Goal: Transaction & Acquisition: Purchase product/service

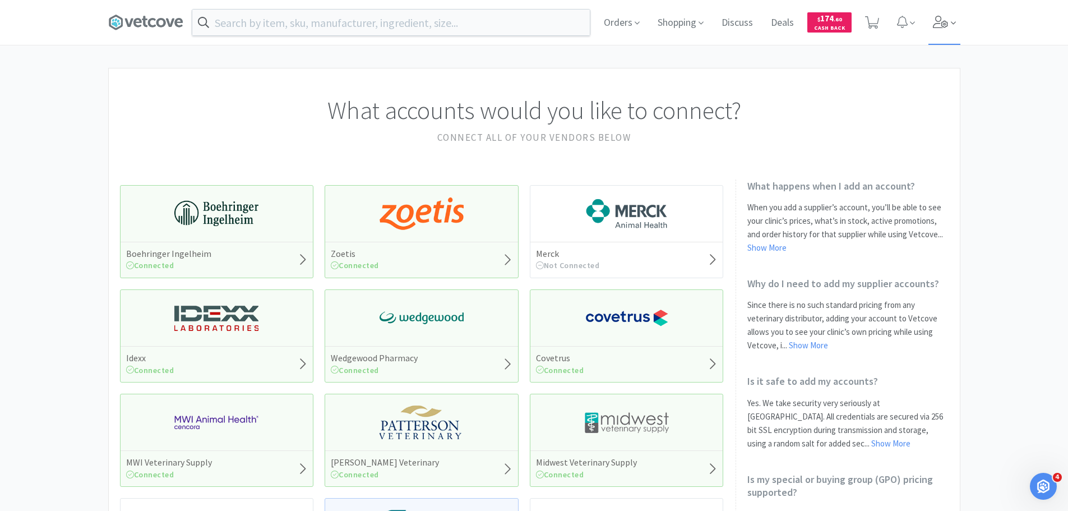
click at [933, 16] on span at bounding box center [945, 22] width 32 height 45
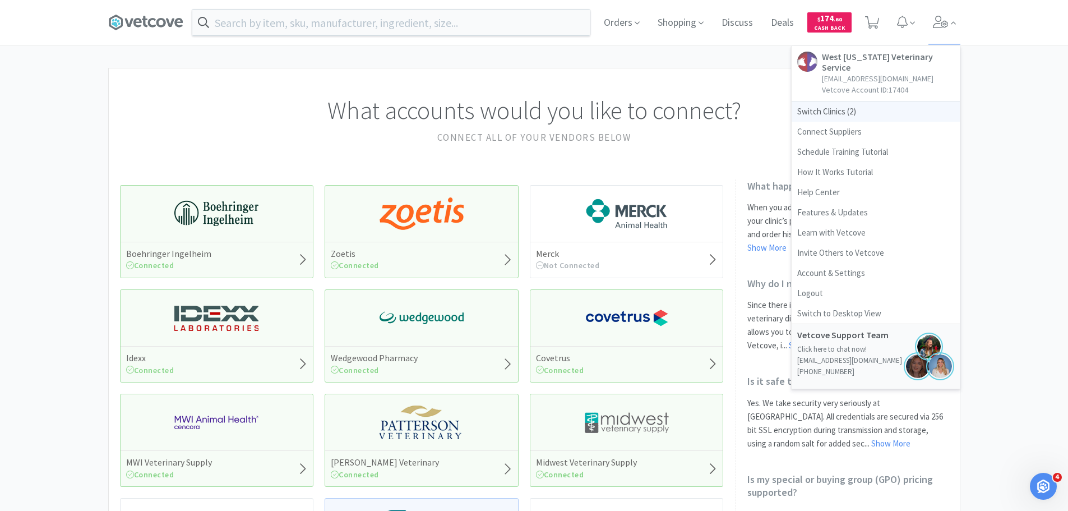
click at [843, 102] on span "Switch Clinics ( 2 )" at bounding box center [876, 112] width 168 height 20
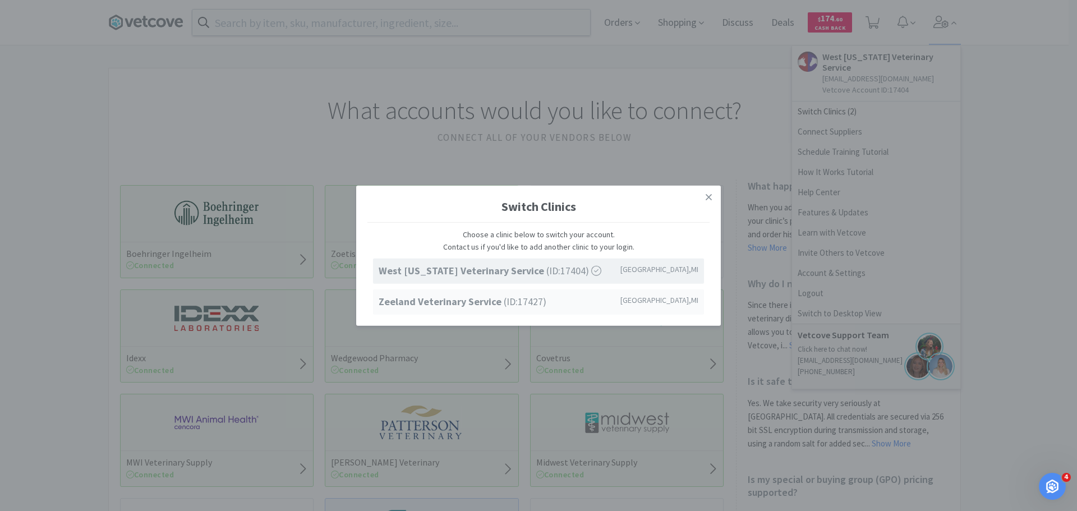
click at [500, 301] on span "Zeeland Veterinary Service (ID: 17427 )" at bounding box center [463, 302] width 168 height 16
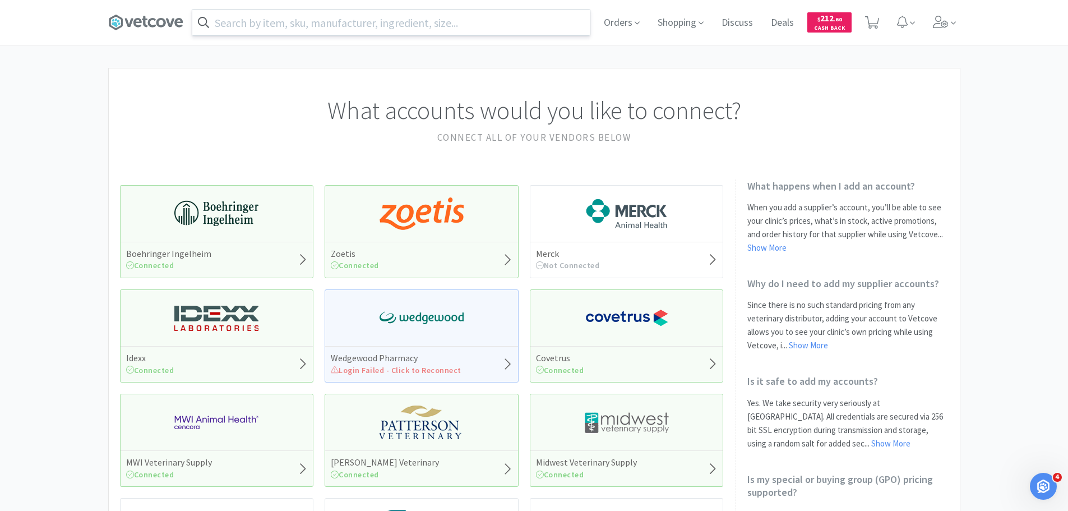
click at [440, 17] on input "text" at bounding box center [391, 23] width 398 height 26
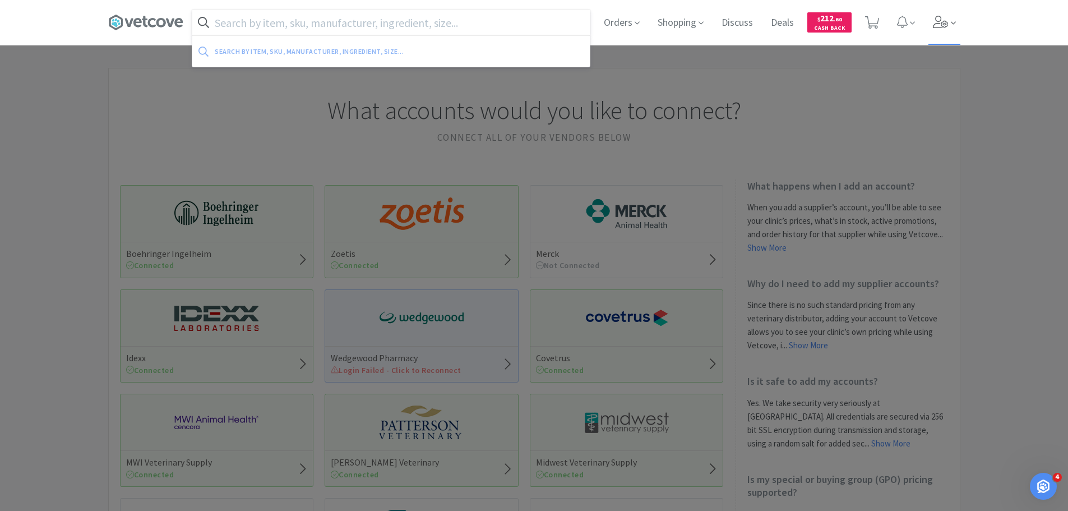
click at [941, 20] on icon at bounding box center [941, 22] width 16 height 12
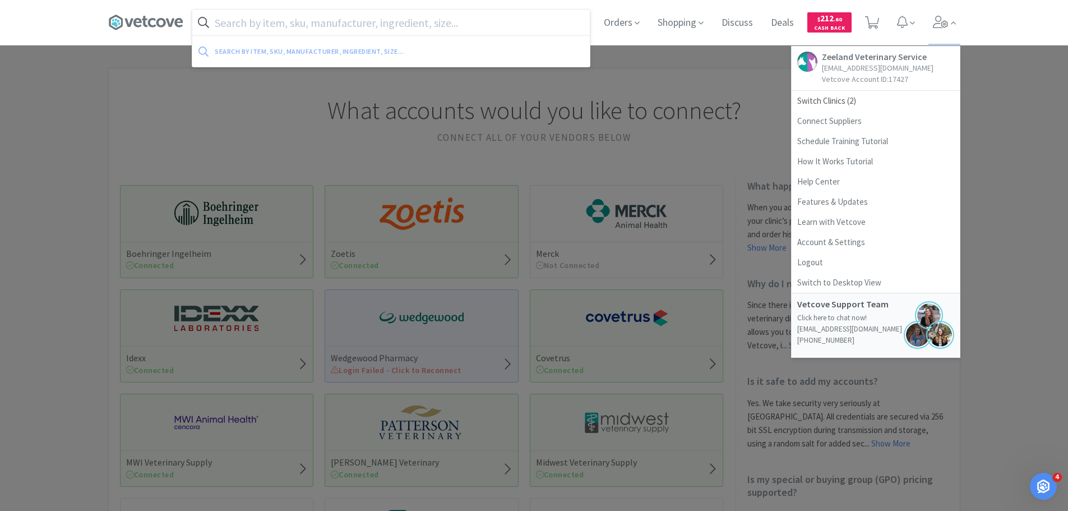
click at [407, 18] on input "text" at bounding box center [391, 23] width 398 height 26
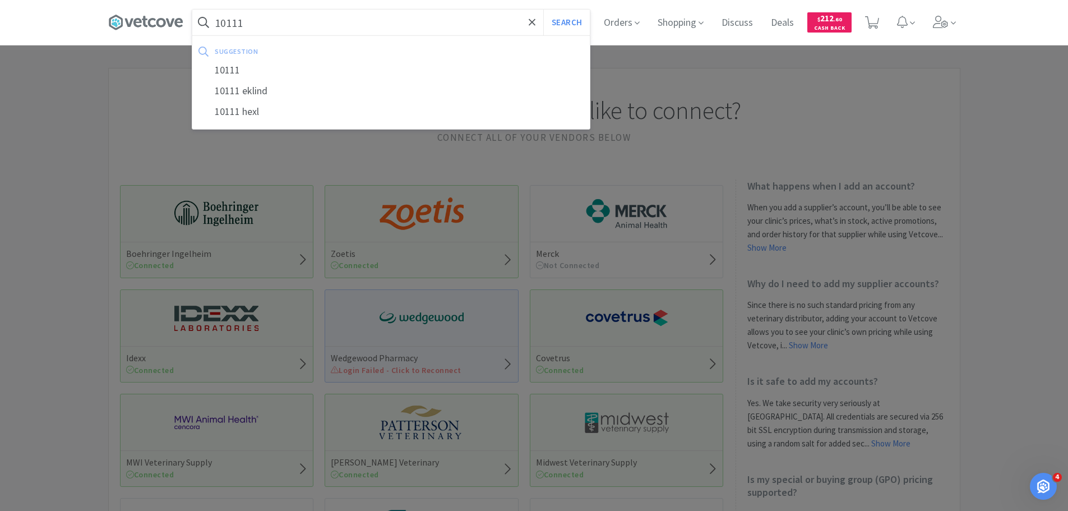
type input "10111"
click at [543, 10] on button "Search" at bounding box center [566, 23] width 47 height 26
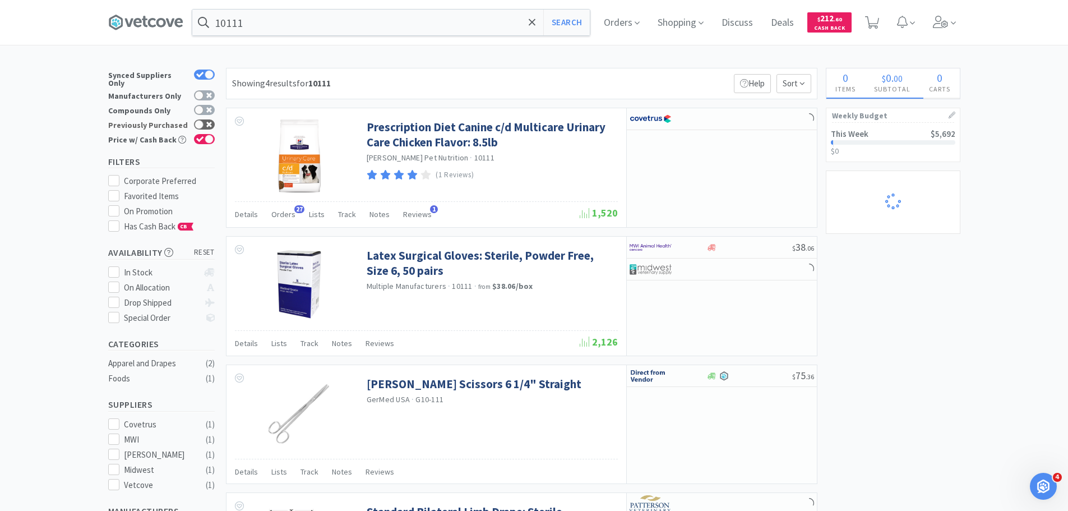
click at [206, 121] on div at bounding box center [204, 124] width 21 height 10
checkbox input "true"
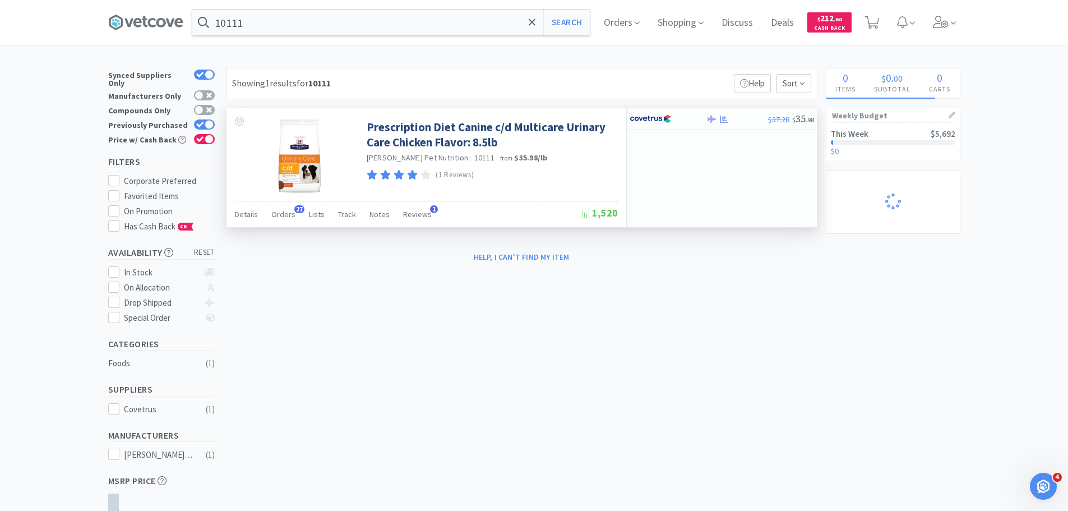
select select "50"
click at [658, 123] on img at bounding box center [651, 118] width 42 height 17
select select "1"
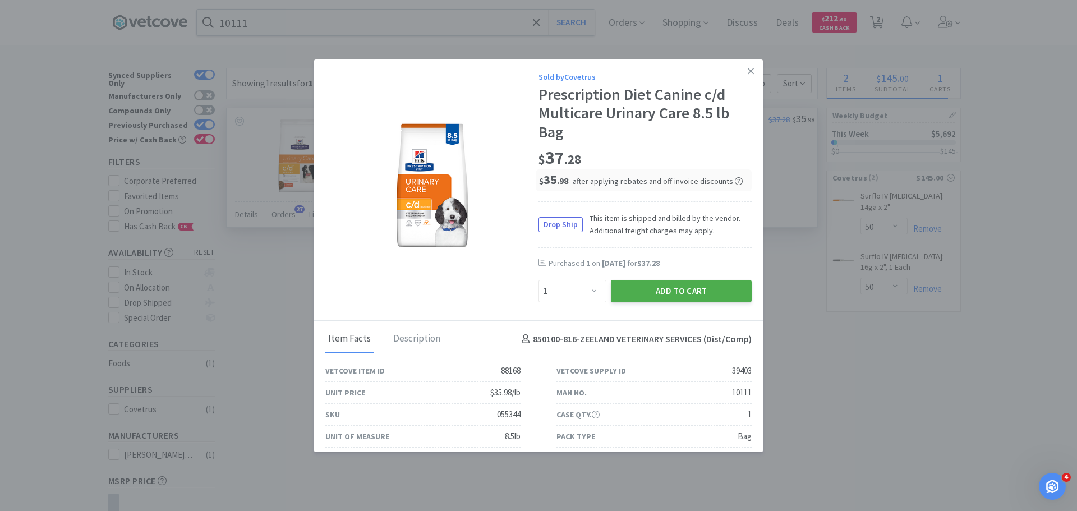
click at [677, 292] on button "Add to Cart" at bounding box center [681, 291] width 141 height 22
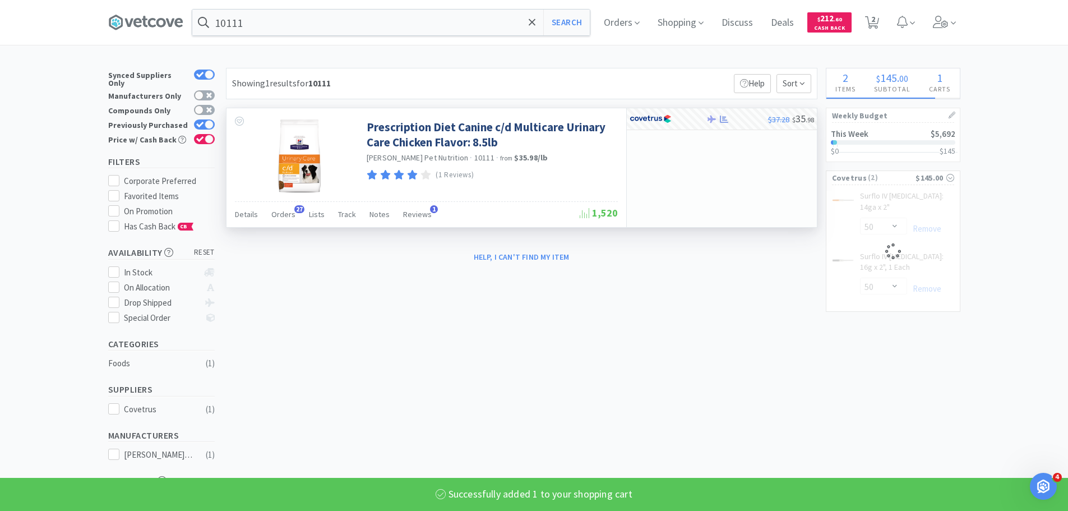
select select "1"
select select "50"
select select "1"
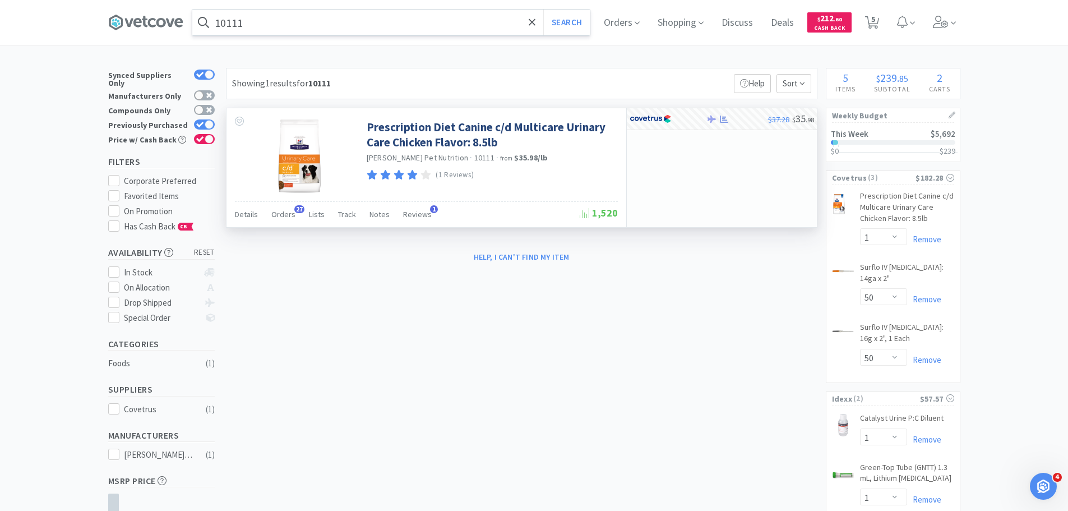
click at [423, 23] on input "10111" at bounding box center [391, 23] width 398 height 26
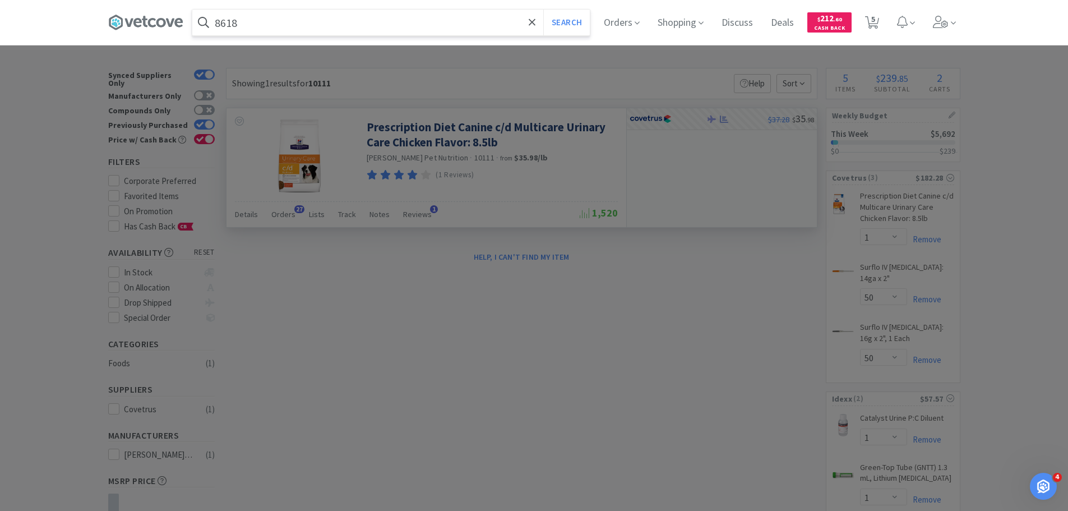
type input "8618"
click at [543, 10] on button "Search" at bounding box center [566, 23] width 47 height 26
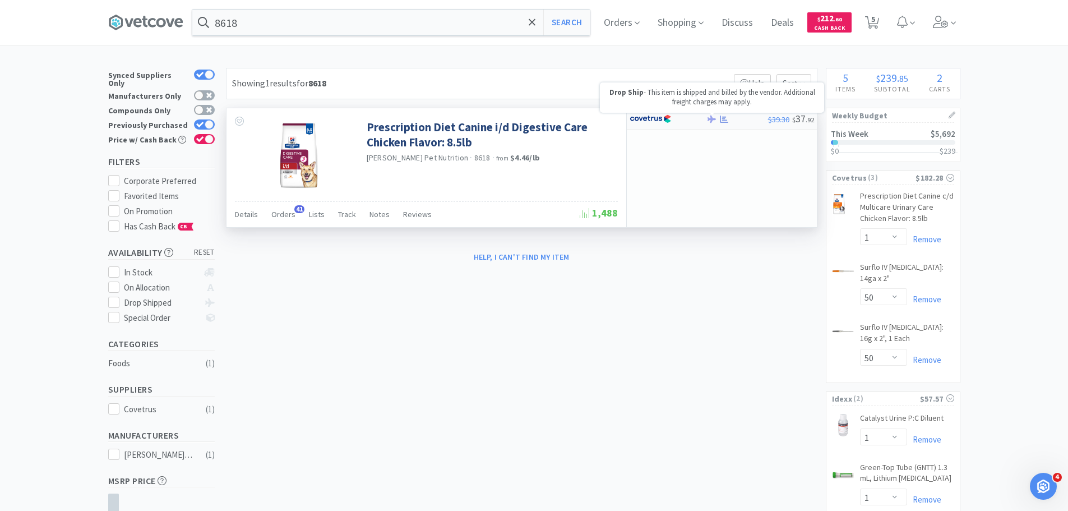
click at [710, 116] on icon at bounding box center [712, 119] width 8 height 8
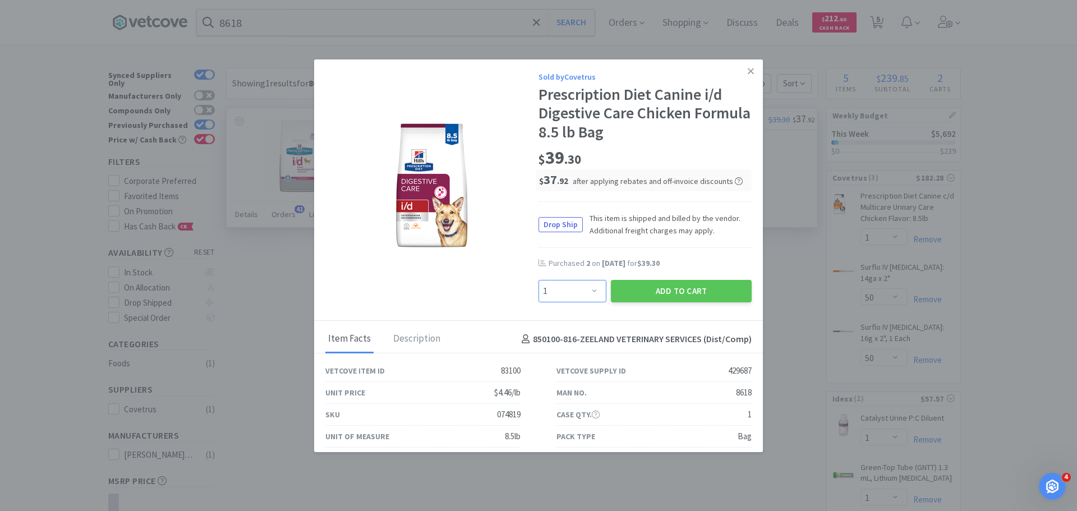
drag, startPoint x: 588, startPoint y: 296, endPoint x: 587, endPoint y: 289, distance: 6.8
click at [588, 296] on select "Enter Quantity 1 2 3 4 5 6 7 8 9 10 11 12 13 14 15 16 17 18 19 20 Enter Quantity" at bounding box center [572, 291] width 68 height 22
select select "2"
click at [538, 280] on select "Enter Quantity 1 2 3 4 5 6 7 8 9 10 11 12 13 14 15 16 17 18 19 20 Enter Quantity" at bounding box center [572, 291] width 68 height 22
click at [661, 288] on button "Add to Cart" at bounding box center [681, 291] width 141 height 22
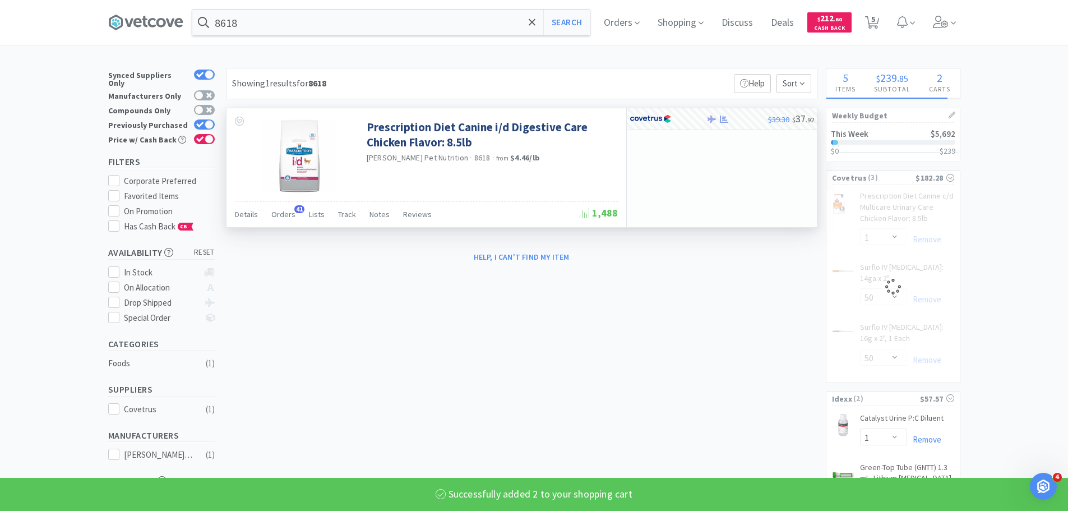
select select "2"
select select "50"
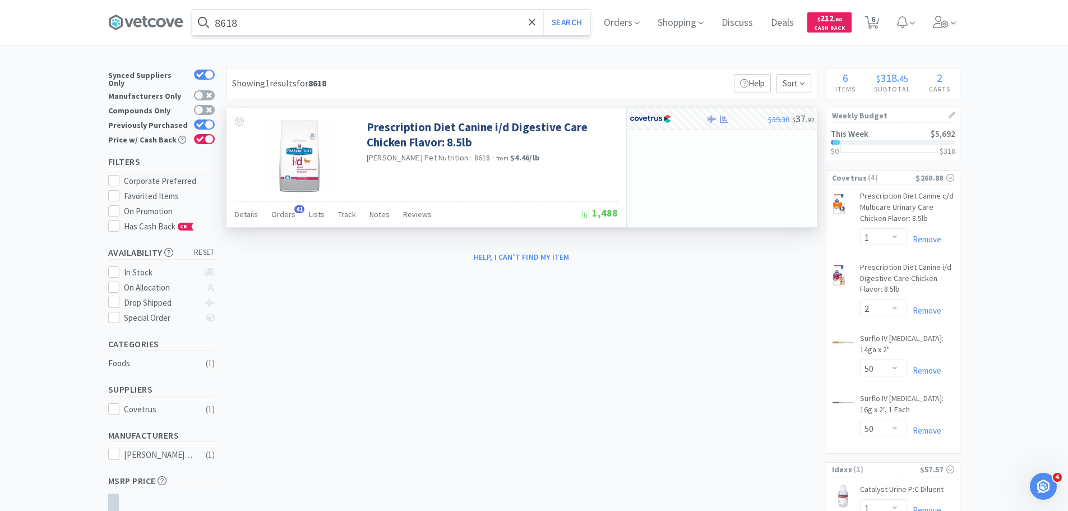
click at [486, 29] on input "8618" at bounding box center [391, 23] width 398 height 26
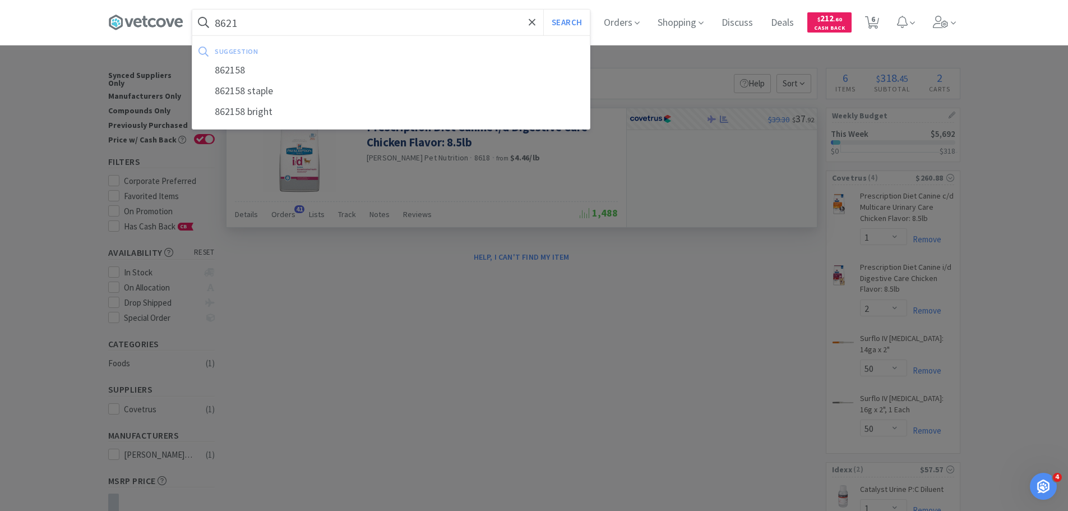
type input "8621"
click at [543, 10] on button "Search" at bounding box center [566, 23] width 47 height 26
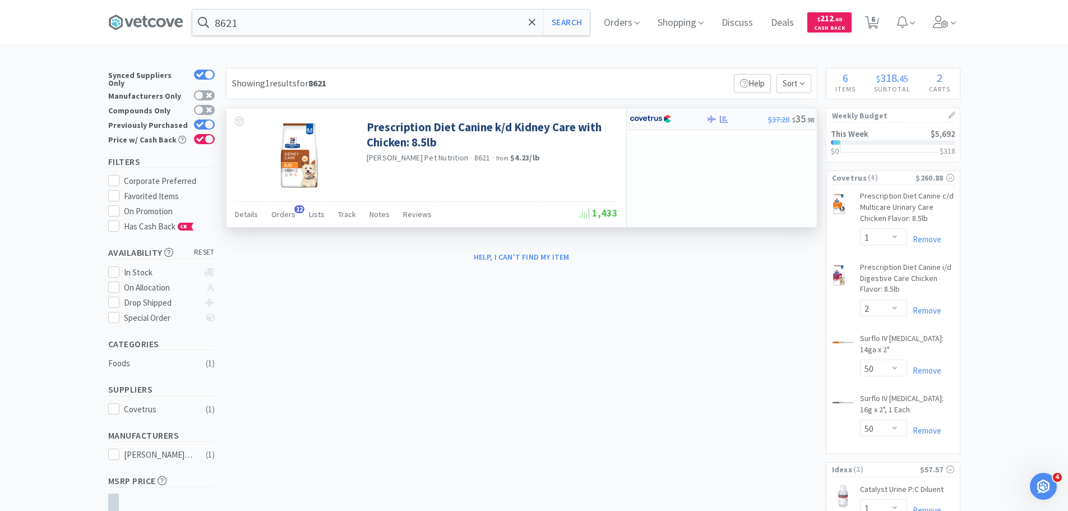
click at [703, 116] on div at bounding box center [668, 118] width 77 height 19
select select "1"
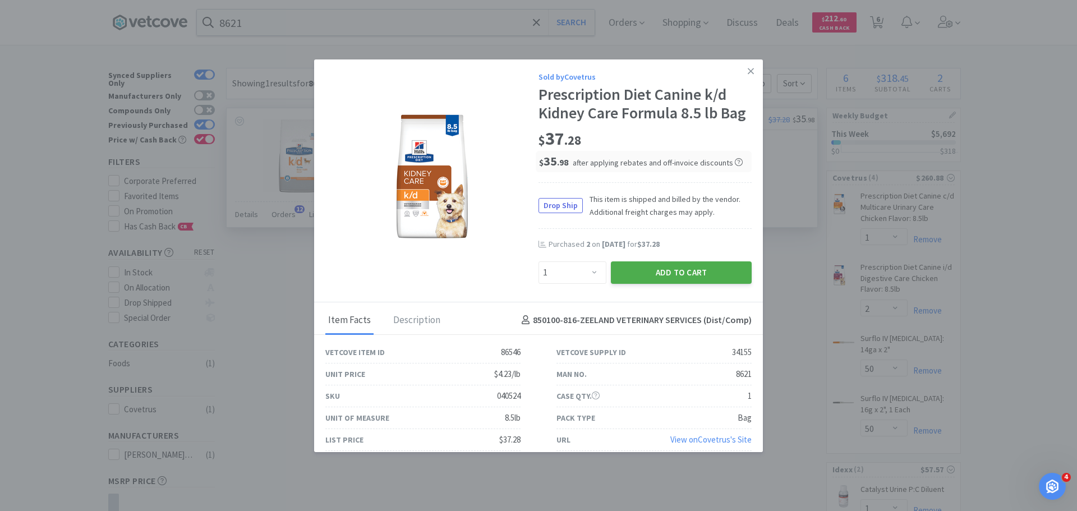
click at [669, 284] on button "Add to Cart" at bounding box center [681, 272] width 141 height 22
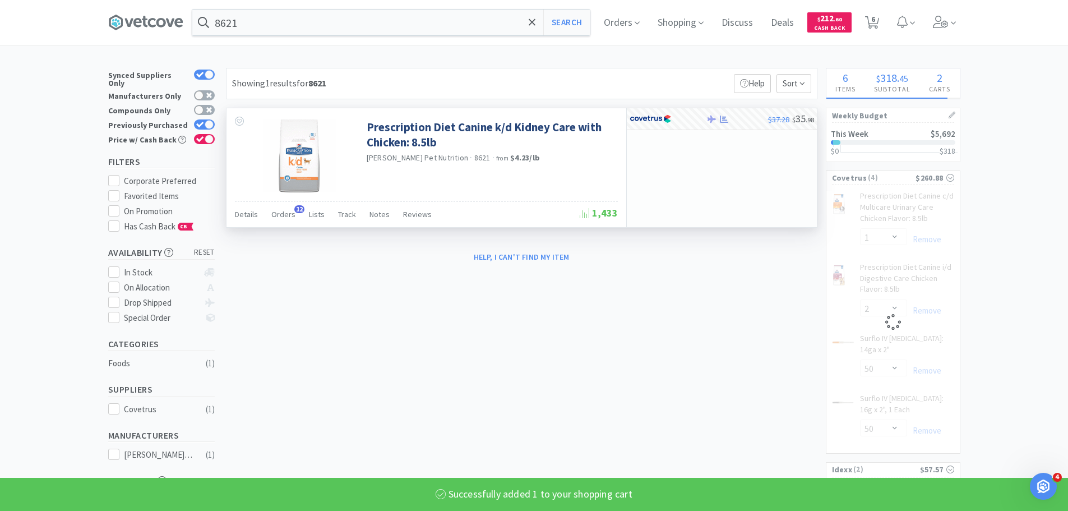
select select "1"
select select "50"
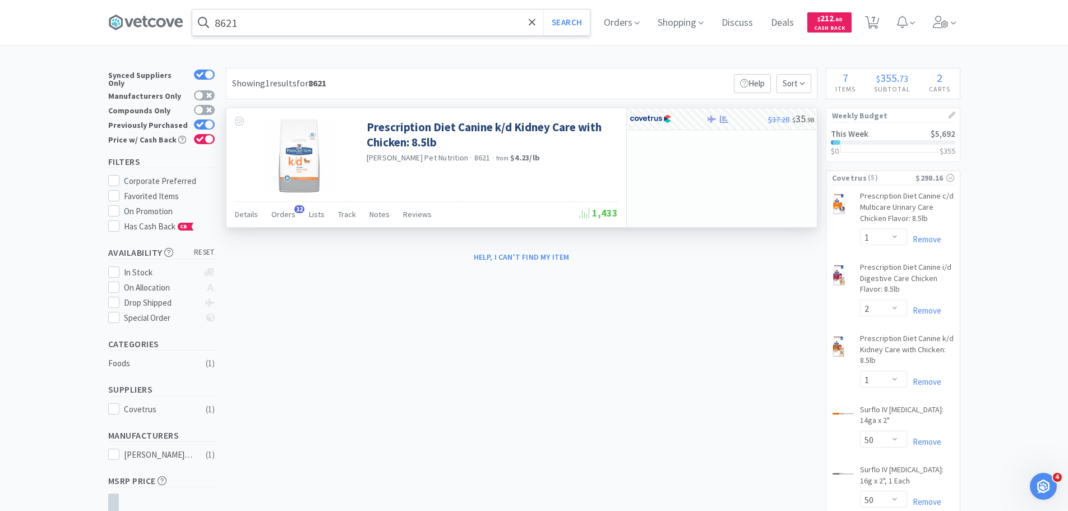
click at [382, 11] on input "8621" at bounding box center [391, 23] width 398 height 26
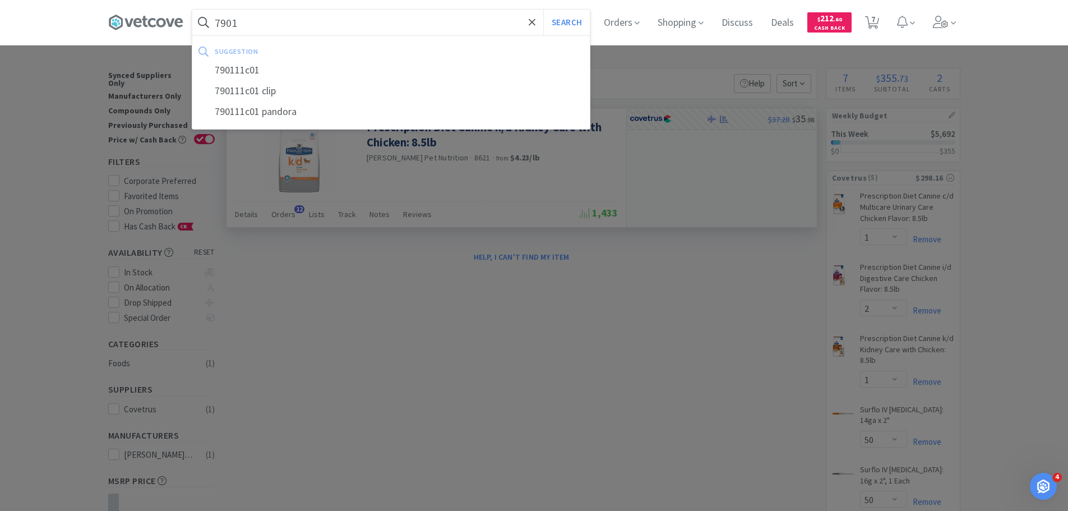
type input "7901"
click at [543, 10] on button "Search" at bounding box center [566, 23] width 47 height 26
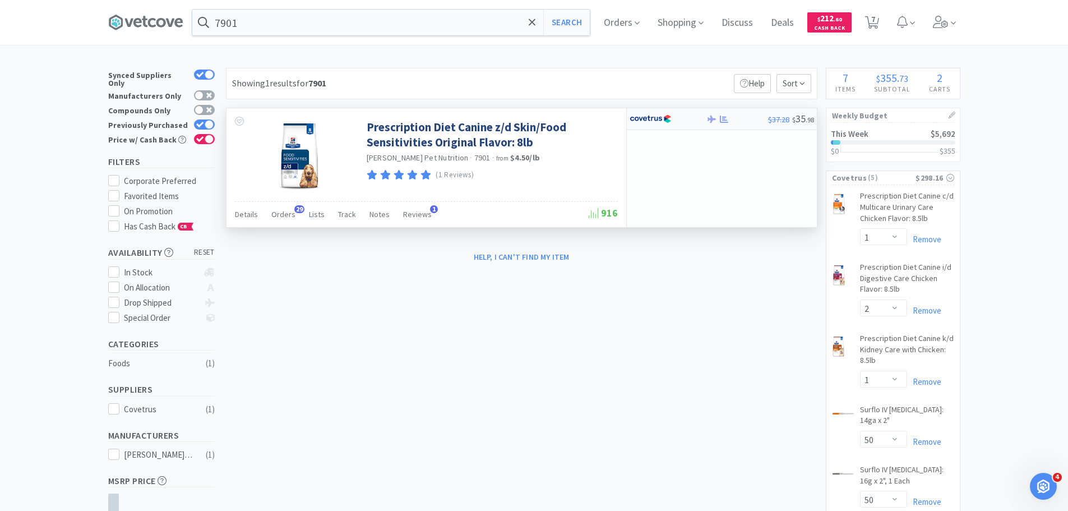
click at [718, 120] on div at bounding box center [738, 119] width 62 height 8
select select "1"
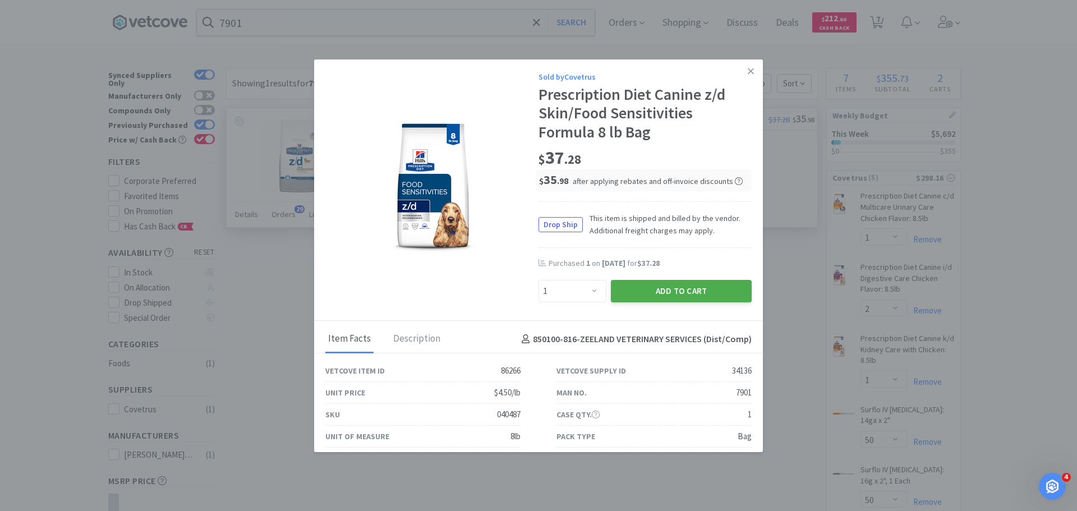
click at [662, 289] on button "Add to Cart" at bounding box center [681, 291] width 141 height 22
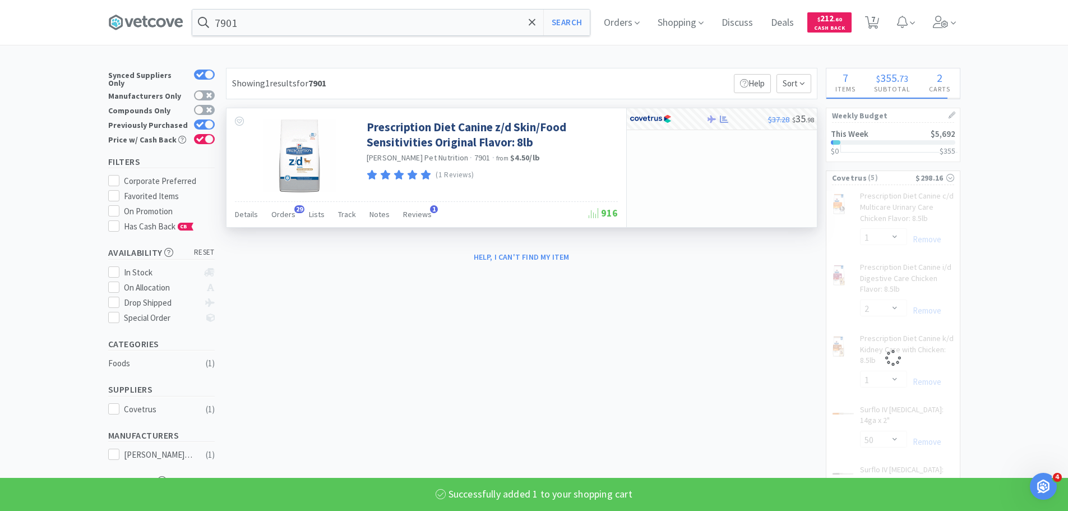
select select "1"
select select "50"
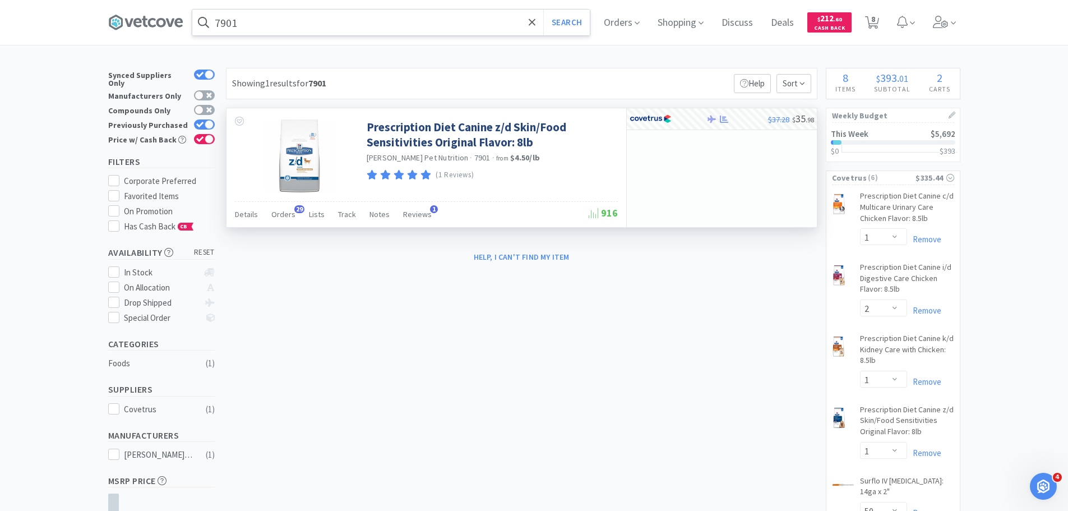
drag, startPoint x: 331, startPoint y: 26, endPoint x: 371, endPoint y: 30, distance: 40.0
click at [331, 26] on input "7901" at bounding box center [391, 23] width 398 height 26
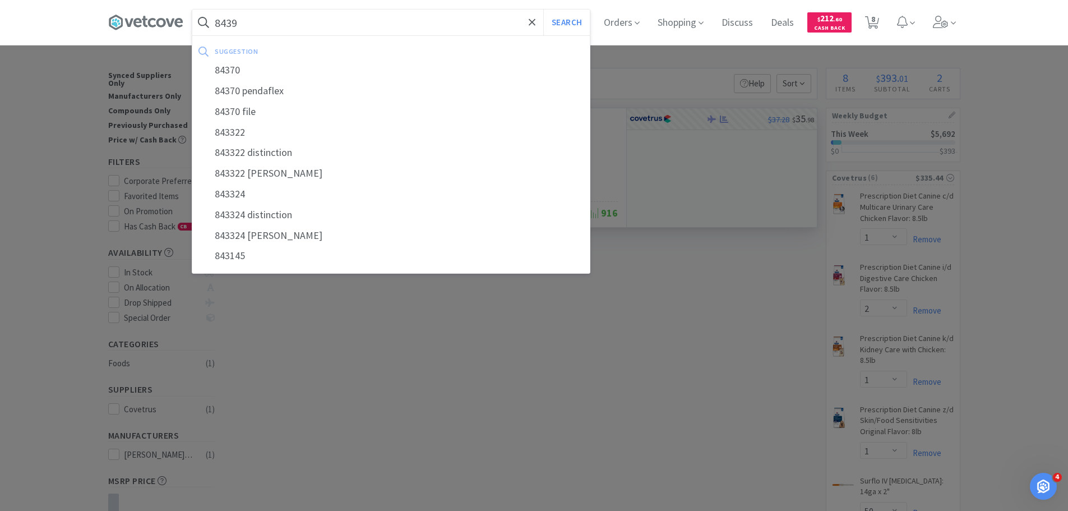
type input "8439"
click at [543, 10] on button "Search" at bounding box center [566, 23] width 47 height 26
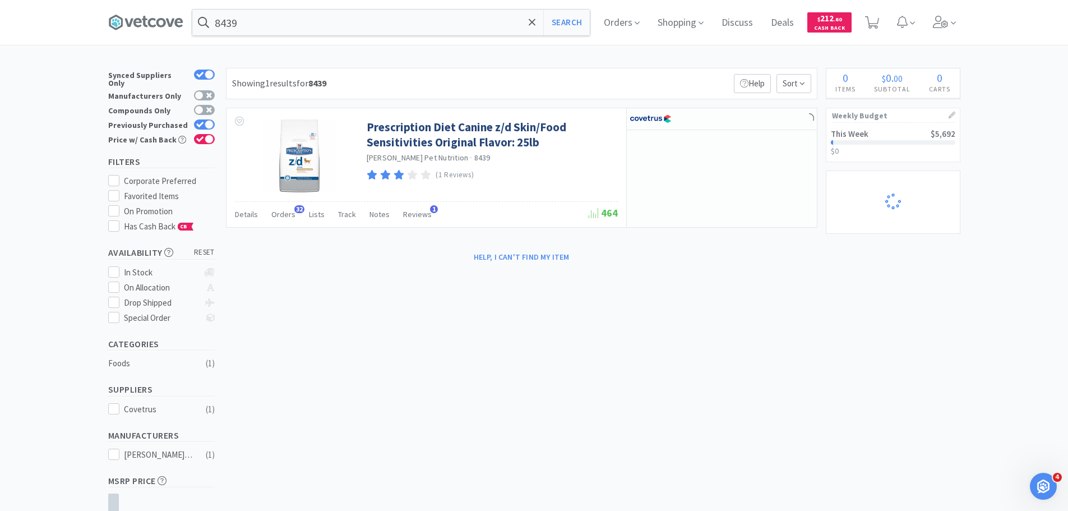
select select "1"
select select "2"
select select "1"
select select "50"
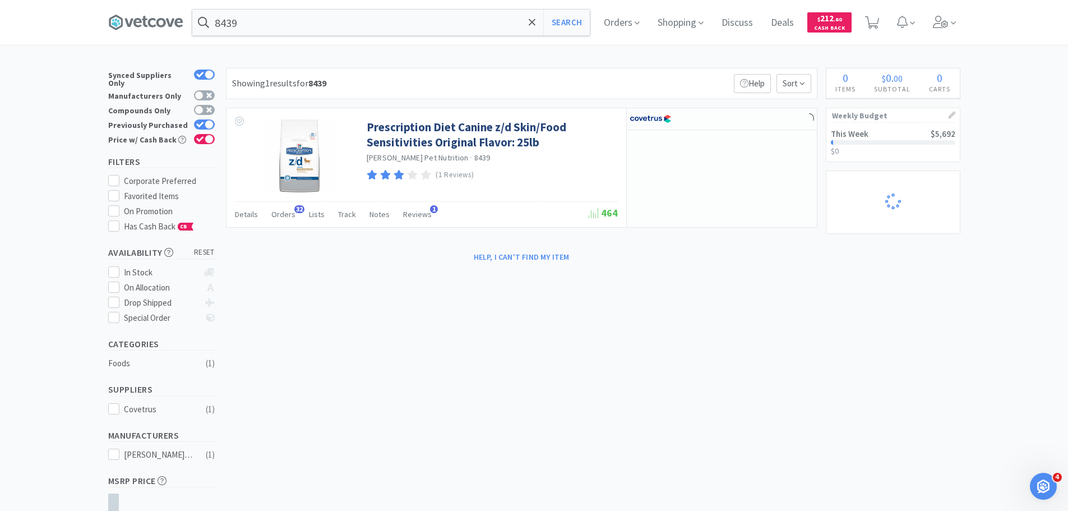
select select "50"
select select "1"
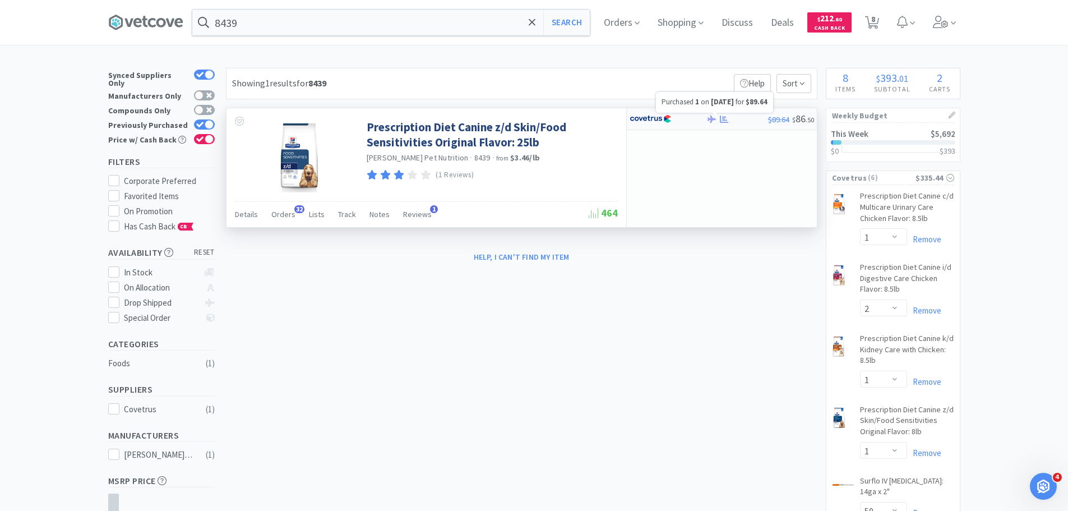
click at [724, 122] on icon at bounding box center [724, 118] width 8 height 7
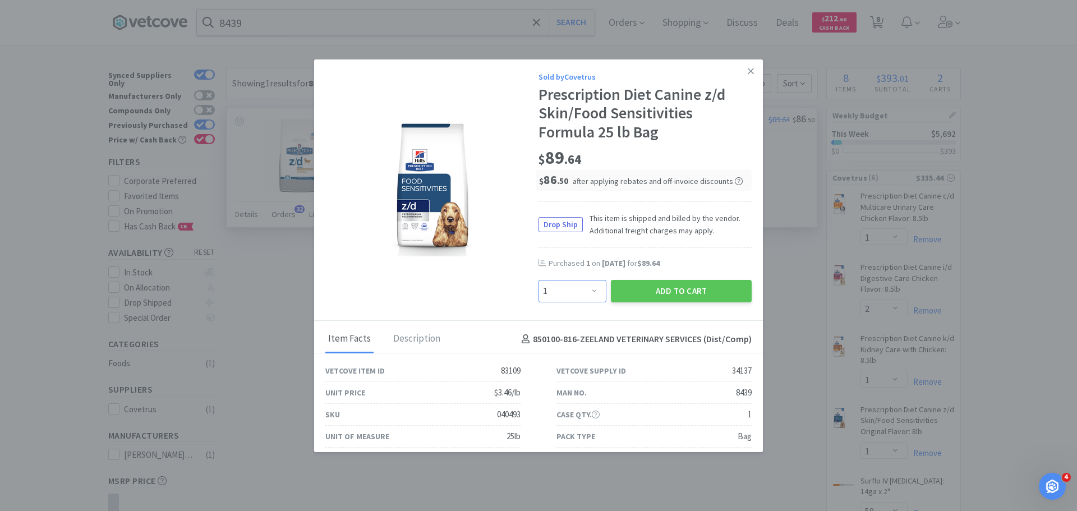
click at [555, 293] on select "Enter Quantity 1 2 3 4 5 6 7 8 9 10 11 12 13 14 15 16 17 18 19 20 Enter Quantity" at bounding box center [572, 291] width 68 height 22
select select "2"
click at [538, 280] on select "Enter Quantity 1 2 3 4 5 6 7 8 9 10 11 12 13 14 15 16 17 18 19 20 Enter Quantity" at bounding box center [572, 291] width 68 height 22
click at [686, 292] on button "Add to Cart" at bounding box center [681, 291] width 141 height 22
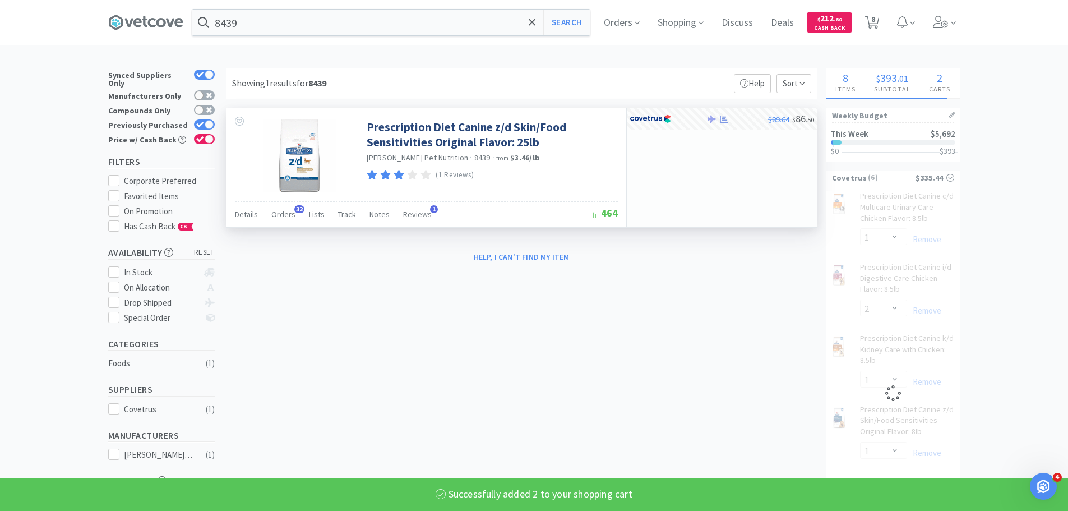
select select "2"
select select "1"
select select "50"
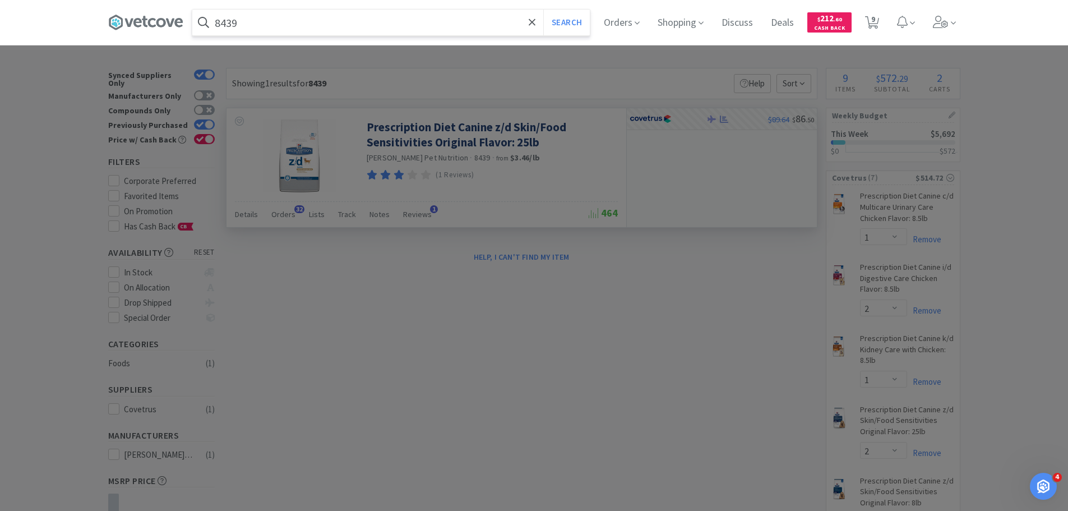
click at [464, 10] on input "8439" at bounding box center [391, 23] width 398 height 26
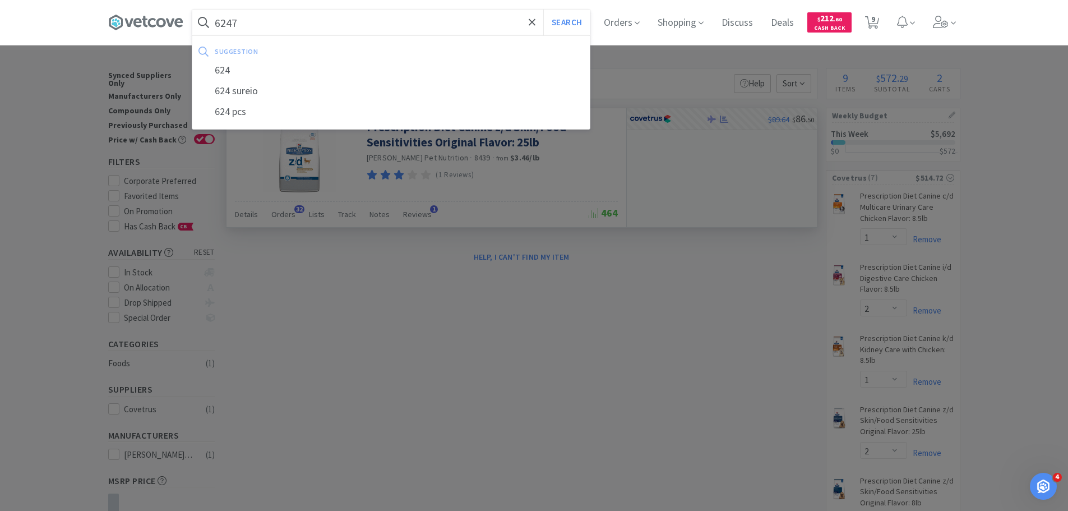
type input "6247"
click at [543, 10] on button "Search" at bounding box center [566, 23] width 47 height 26
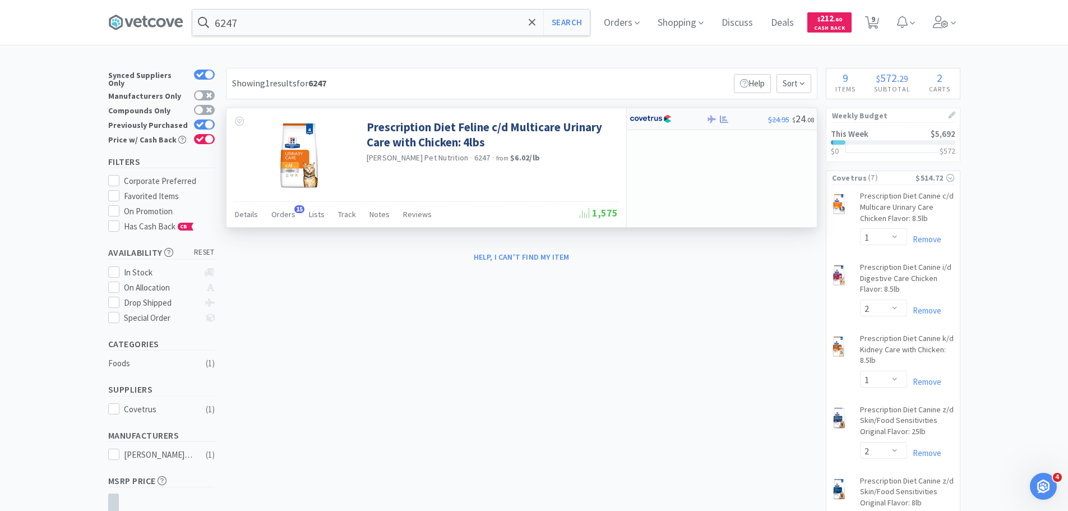
click at [674, 112] on div at bounding box center [661, 118] width 62 height 19
select select "1"
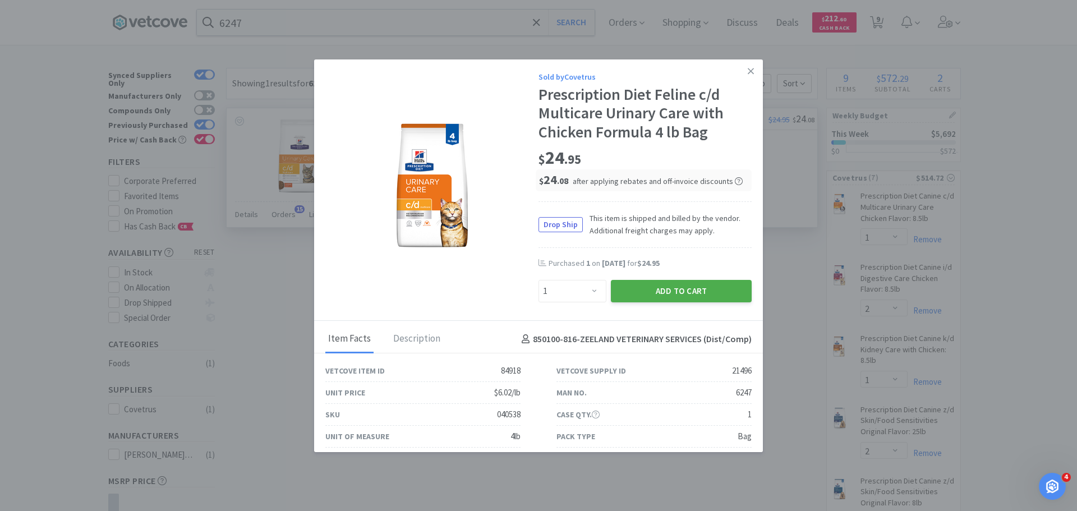
click at [718, 287] on button "Add to Cart" at bounding box center [681, 291] width 141 height 22
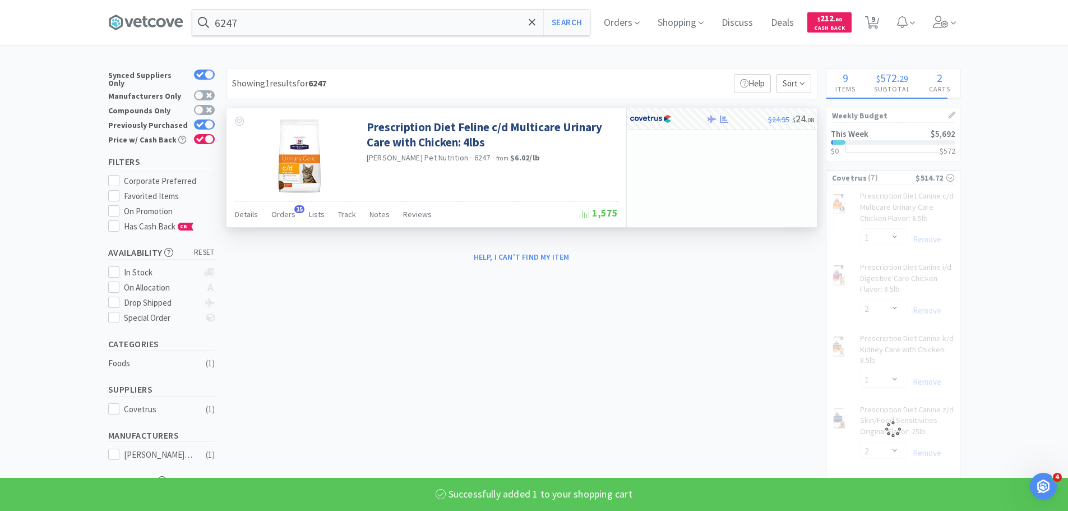
select select "1"
select select "50"
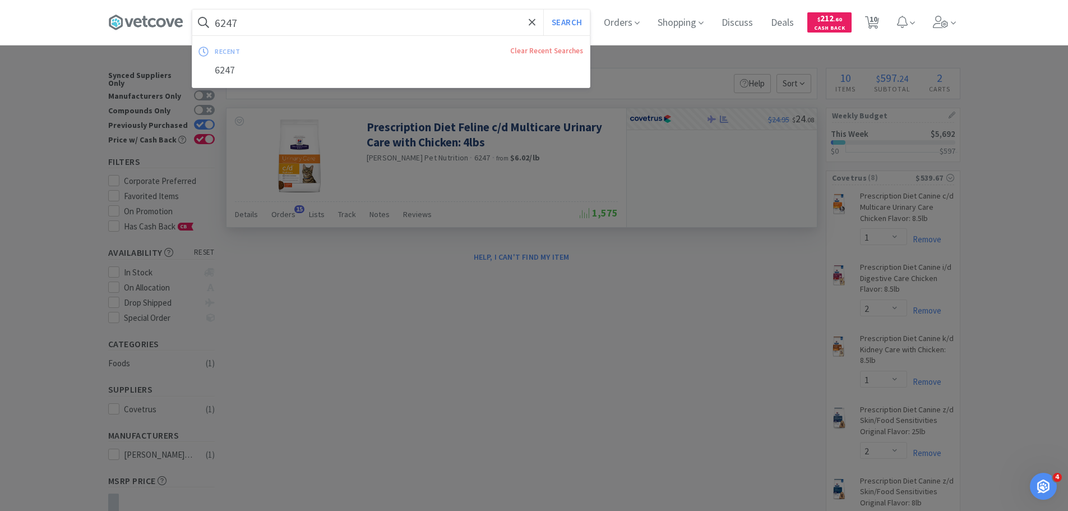
click at [483, 25] on input "6247" at bounding box center [391, 23] width 398 height 26
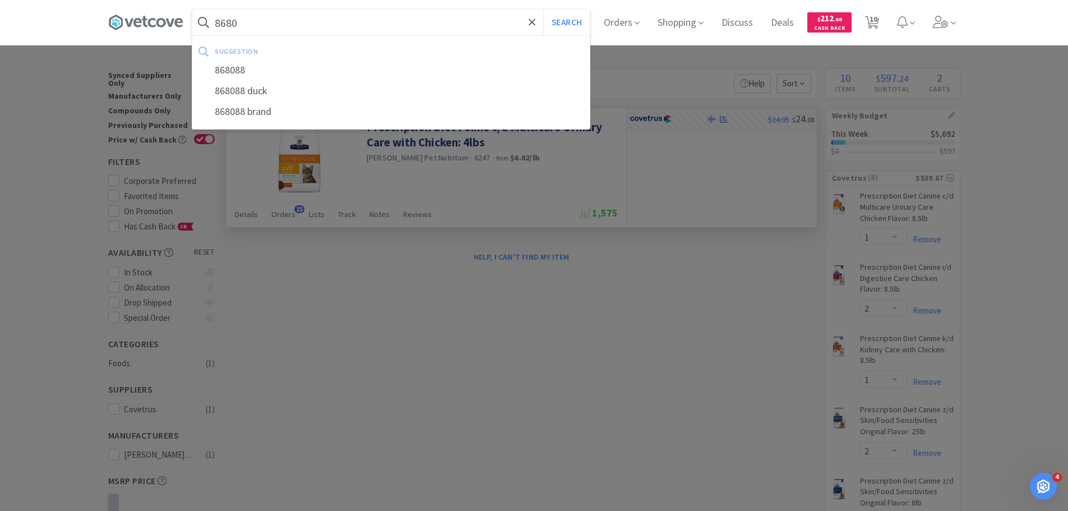
type input "8680"
click at [543, 10] on button "Search" at bounding box center [566, 23] width 47 height 26
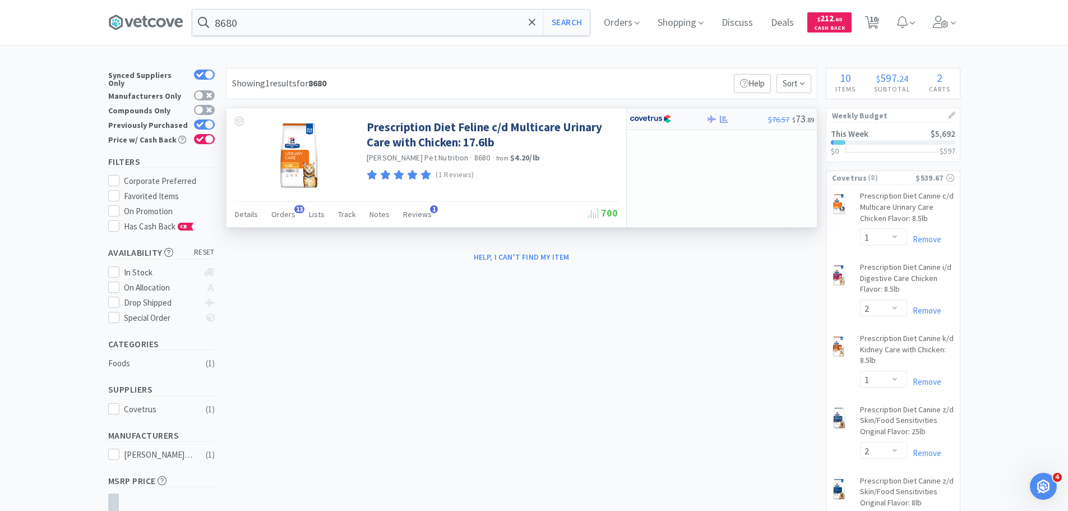
click at [654, 119] on img at bounding box center [651, 118] width 42 height 17
select select "1"
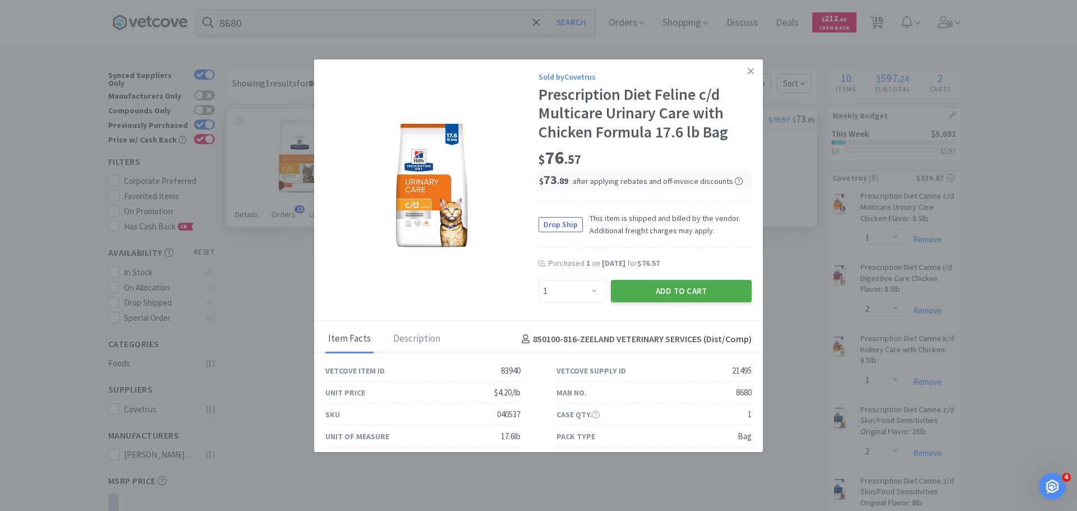
click at [703, 285] on button "Add to Cart" at bounding box center [681, 291] width 141 height 22
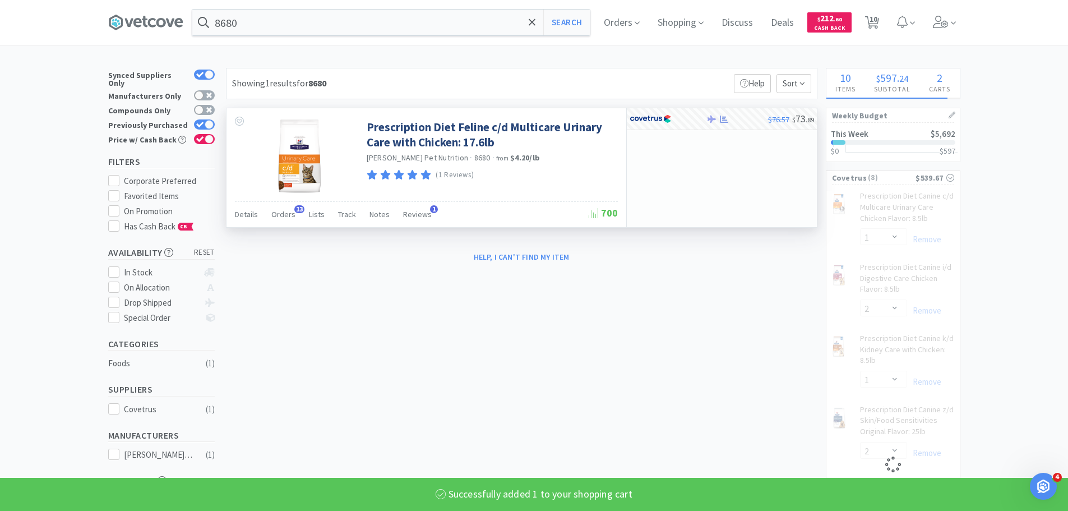
select select "1"
select select "50"
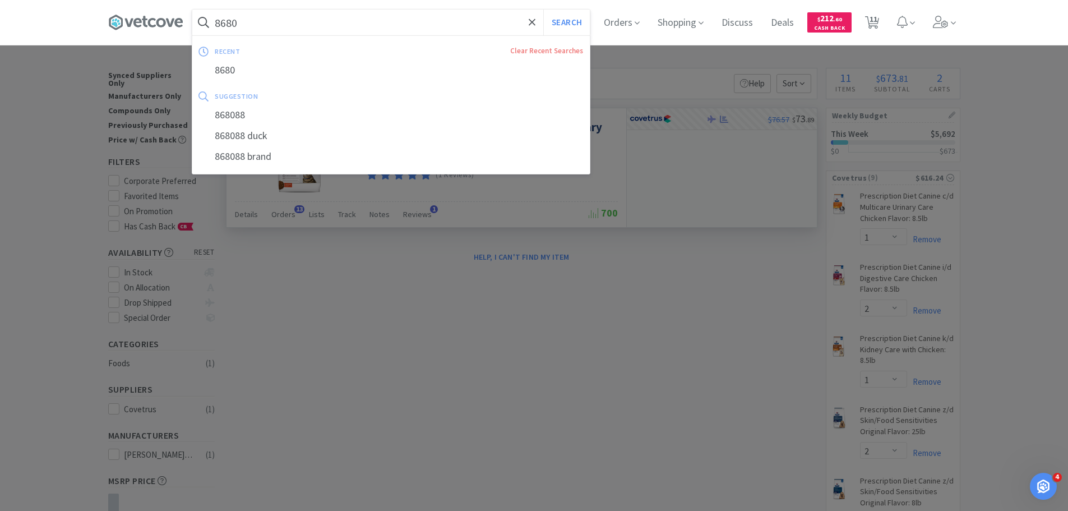
click at [418, 16] on input "8680" at bounding box center [391, 23] width 398 height 26
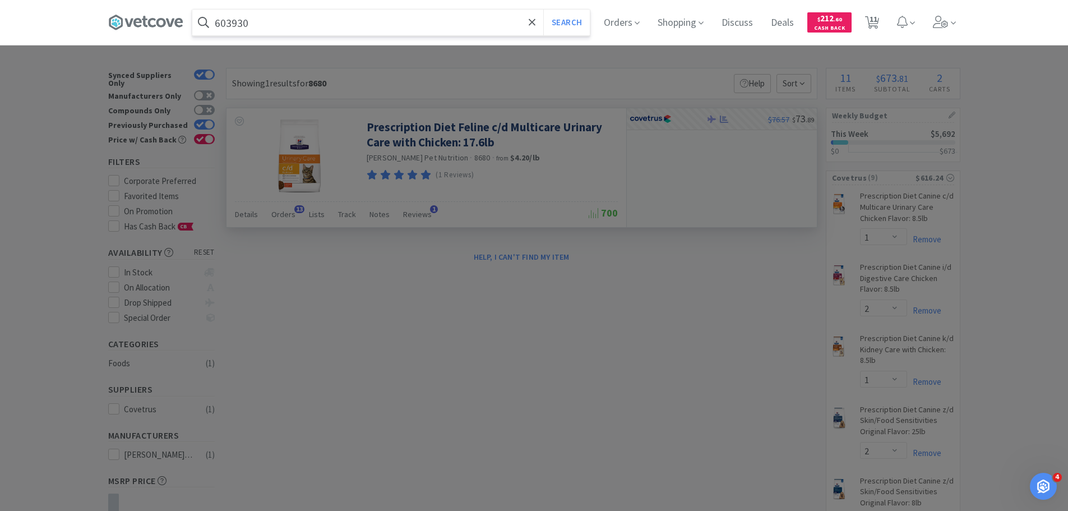
type input "603930"
click at [543, 10] on button "Search" at bounding box center [566, 23] width 47 height 26
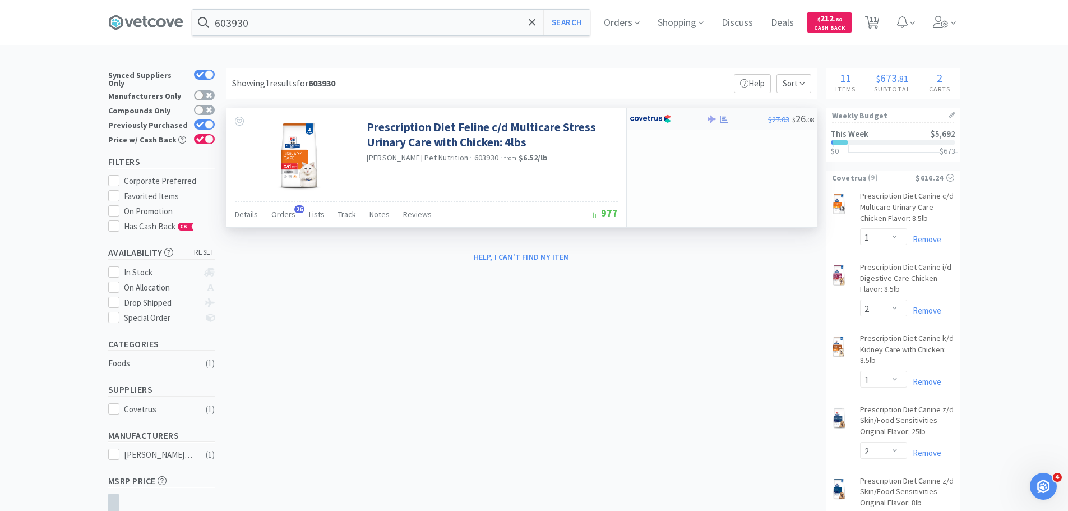
click at [646, 111] on img at bounding box center [651, 118] width 42 height 17
select select "1"
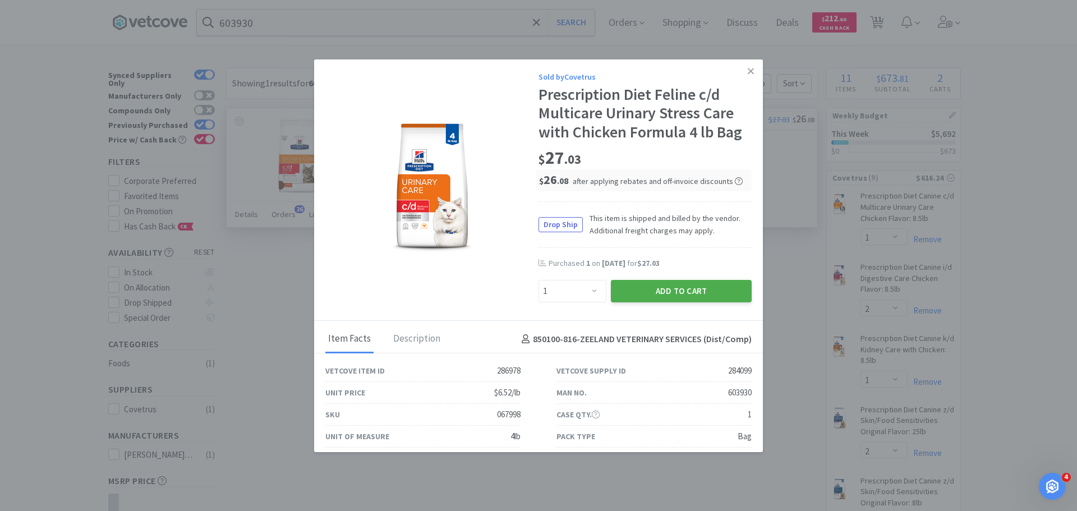
click at [718, 296] on button "Add to Cart" at bounding box center [681, 291] width 141 height 22
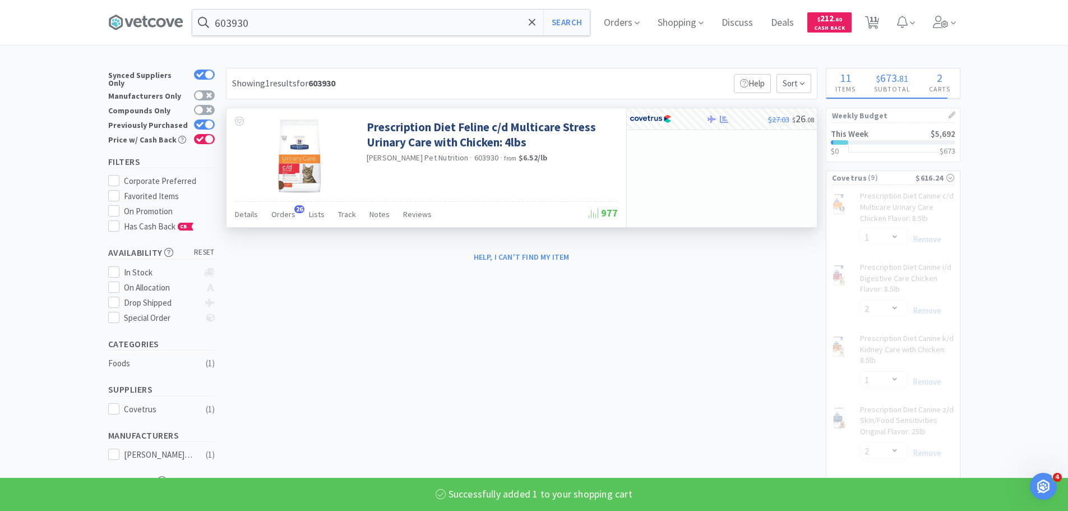
select select "1"
select select "50"
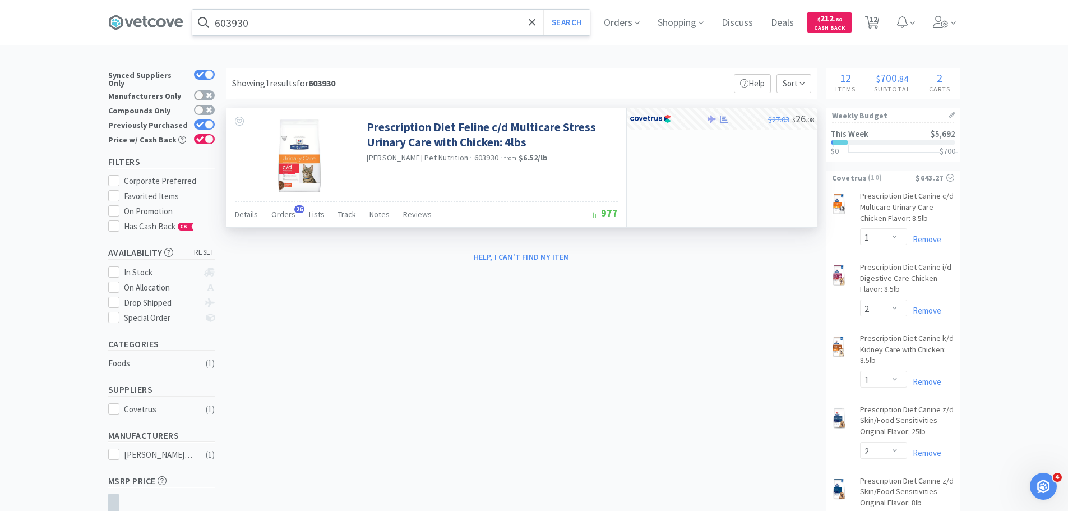
click at [468, 21] on input "603930" at bounding box center [391, 23] width 398 height 26
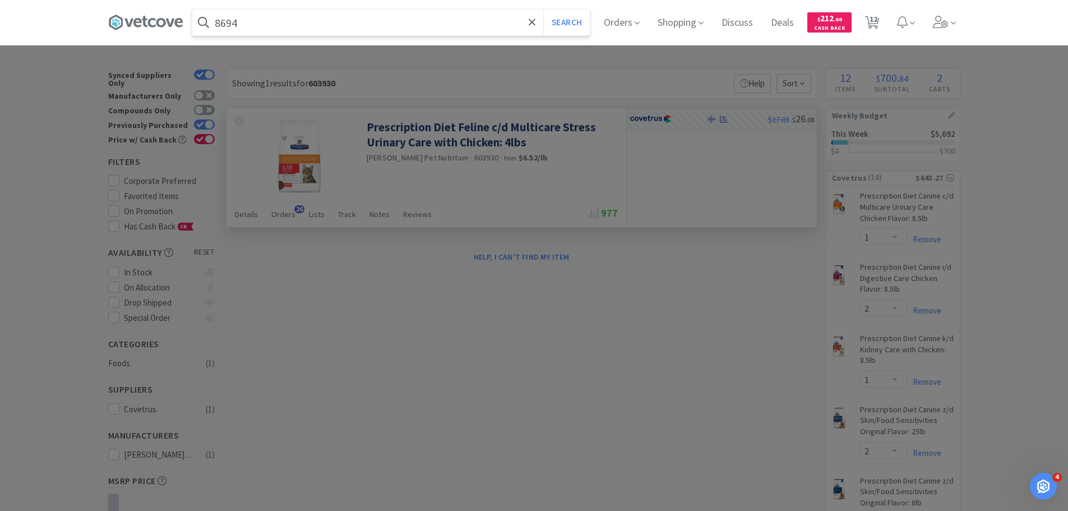
type input "8694"
click at [543, 10] on button "Search" at bounding box center [566, 23] width 47 height 26
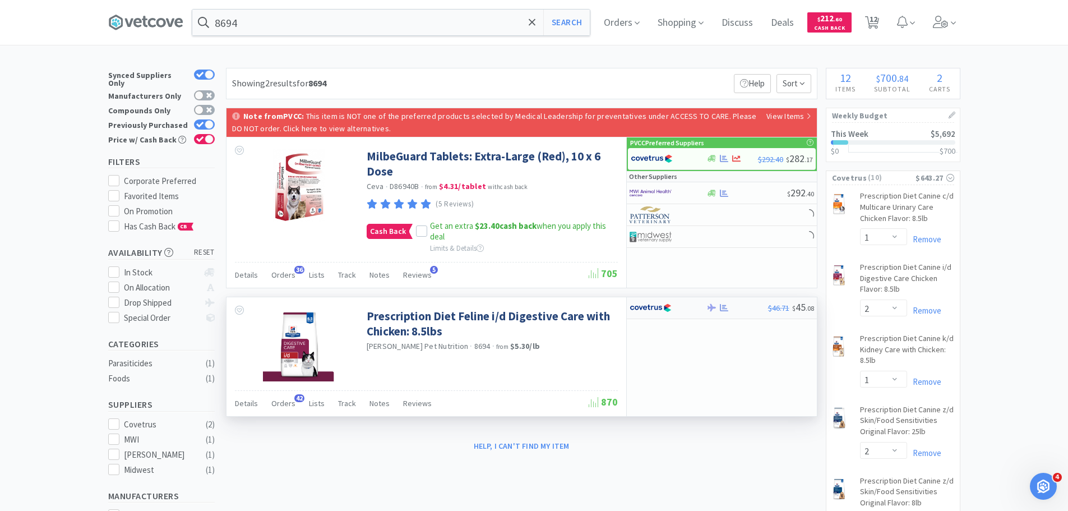
click at [681, 313] on div at bounding box center [661, 307] width 62 height 19
select select "1"
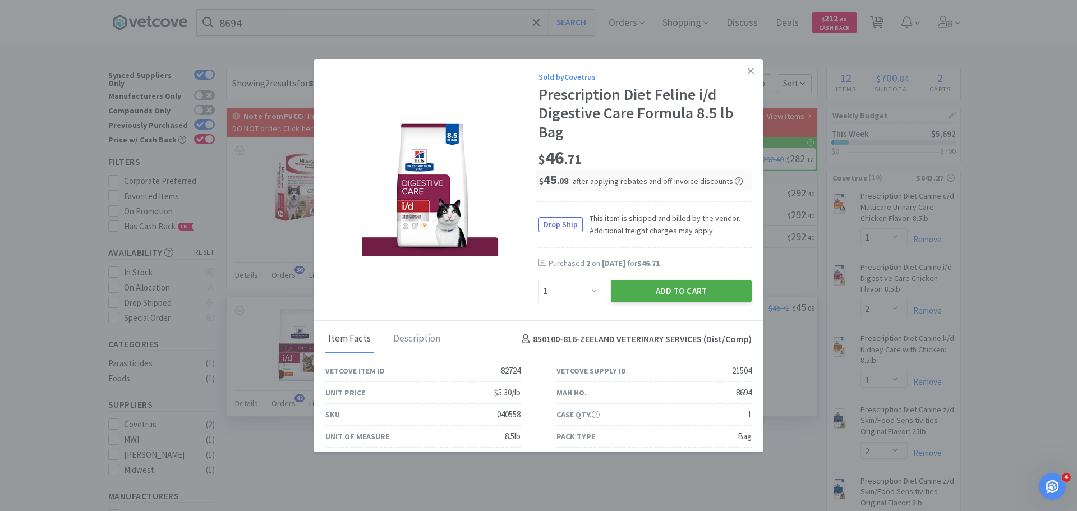
click at [685, 289] on button "Add to Cart" at bounding box center [681, 291] width 141 height 22
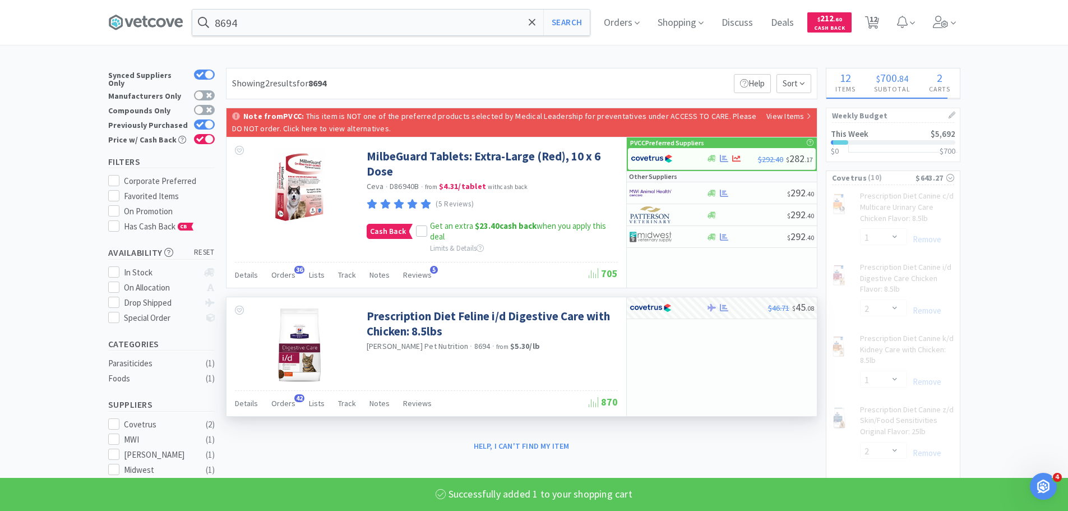
select select "1"
select select "50"
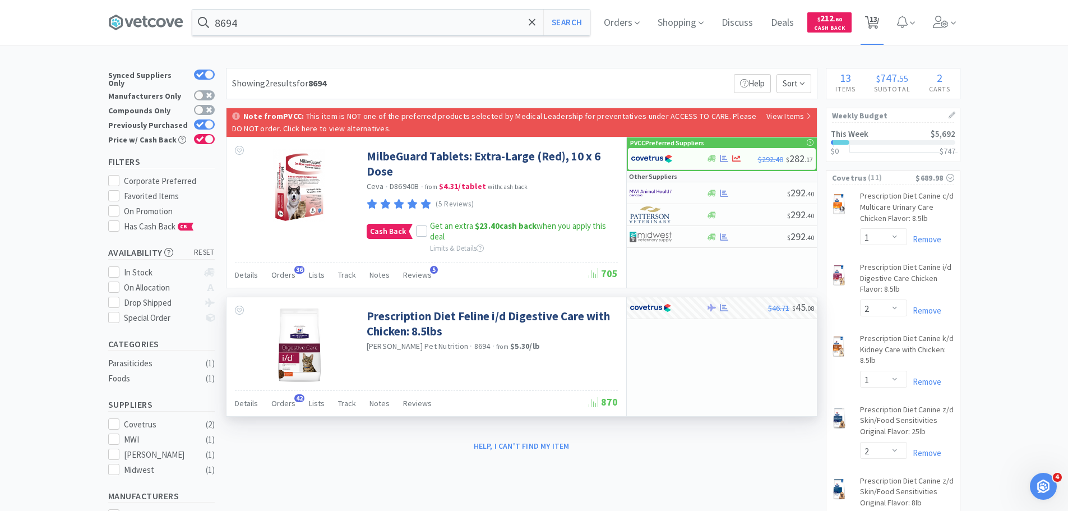
click at [884, 23] on span "13" at bounding box center [872, 22] width 23 height 45
select select "1"
select select "2"
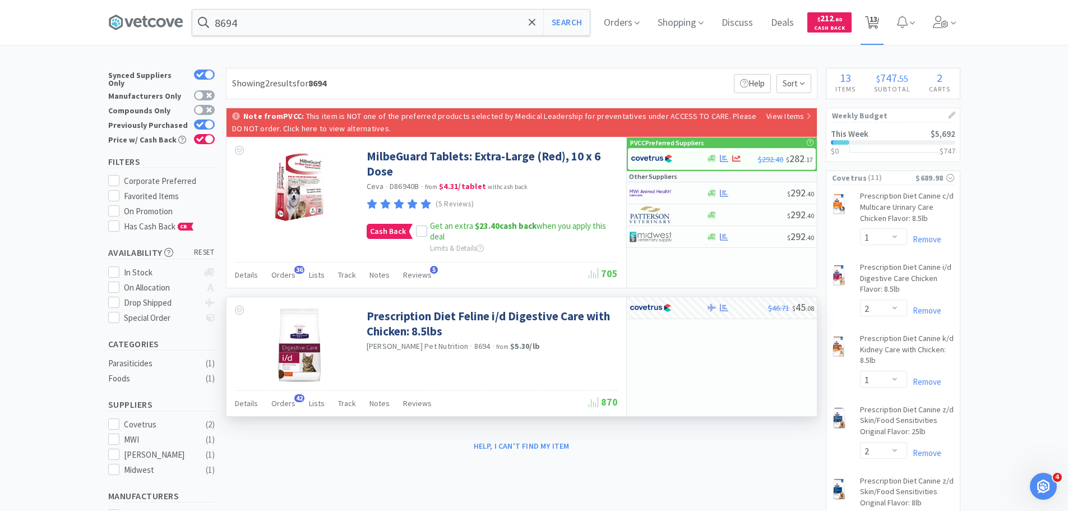
select select "1"
select select "2"
select select "1"
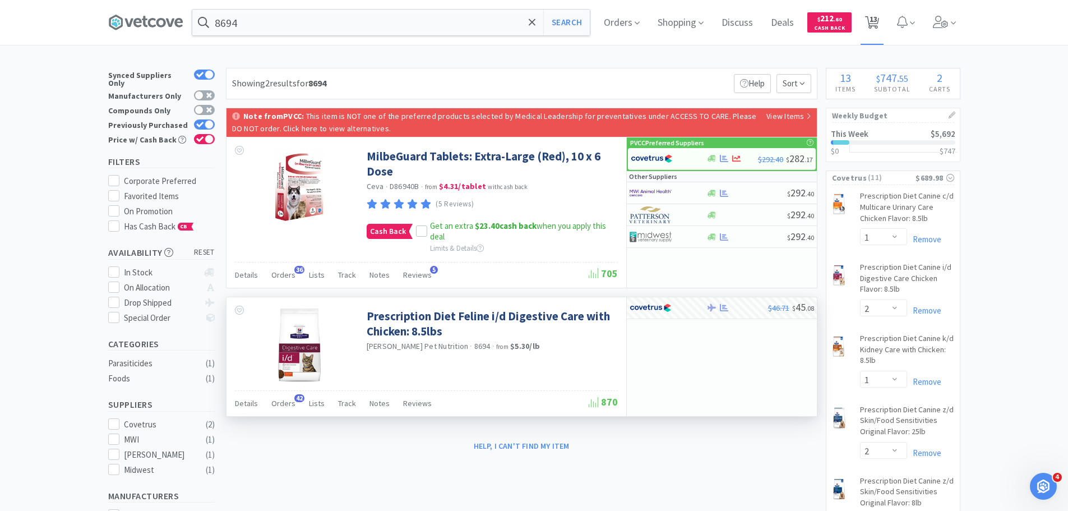
select select "1"
select select "50"
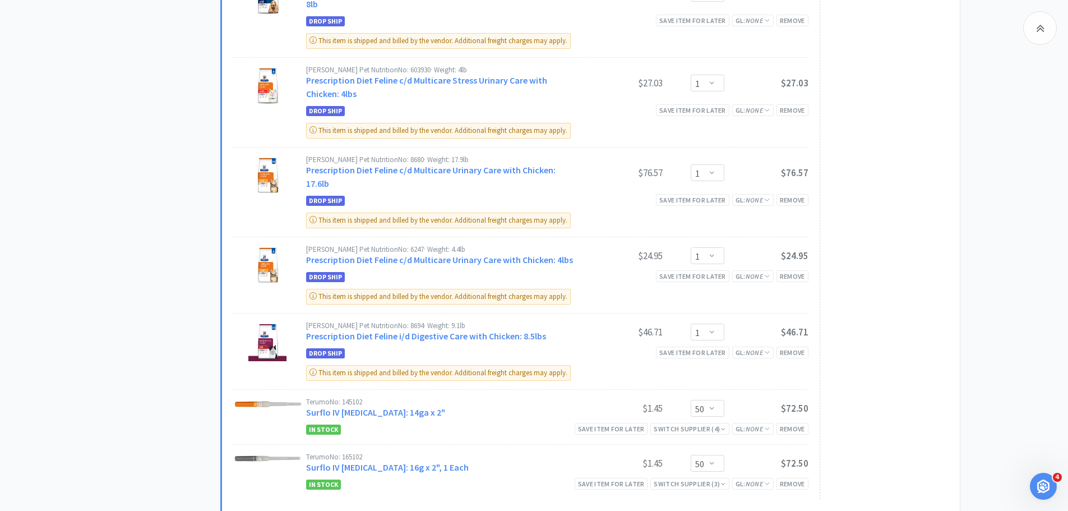
scroll to position [897, 0]
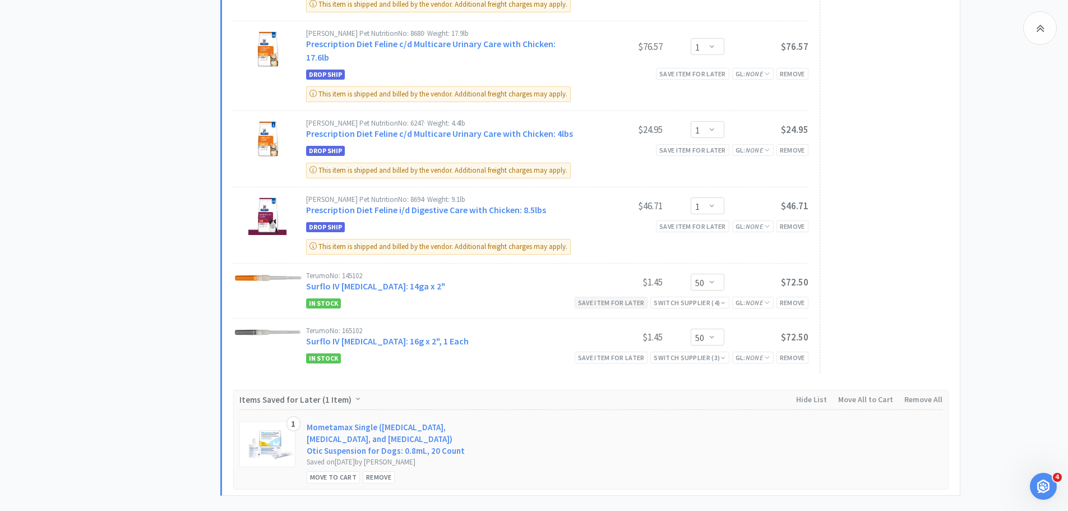
click at [619, 297] on div "Save item for later" at bounding box center [611, 303] width 73 height 12
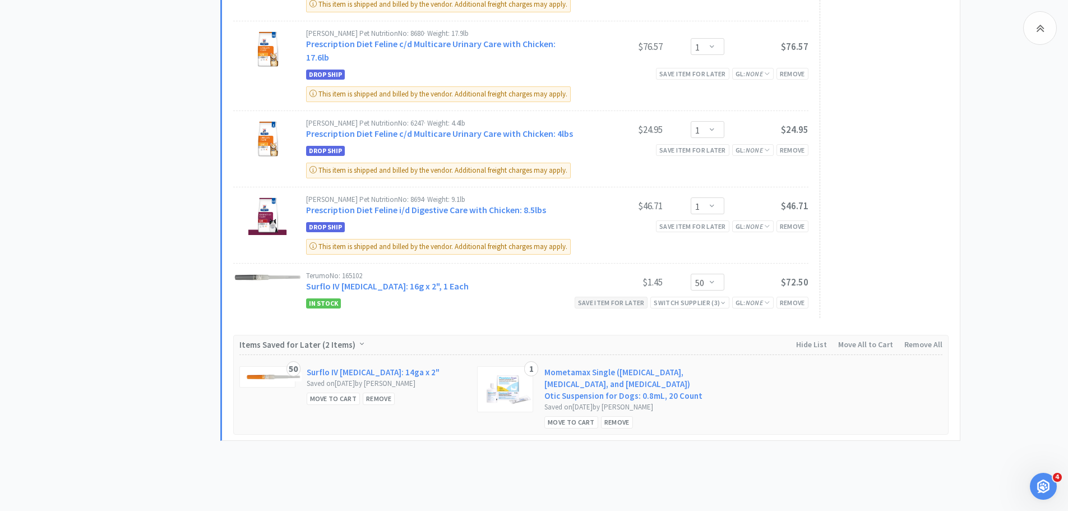
click at [619, 297] on div "Save item for later" at bounding box center [611, 303] width 73 height 12
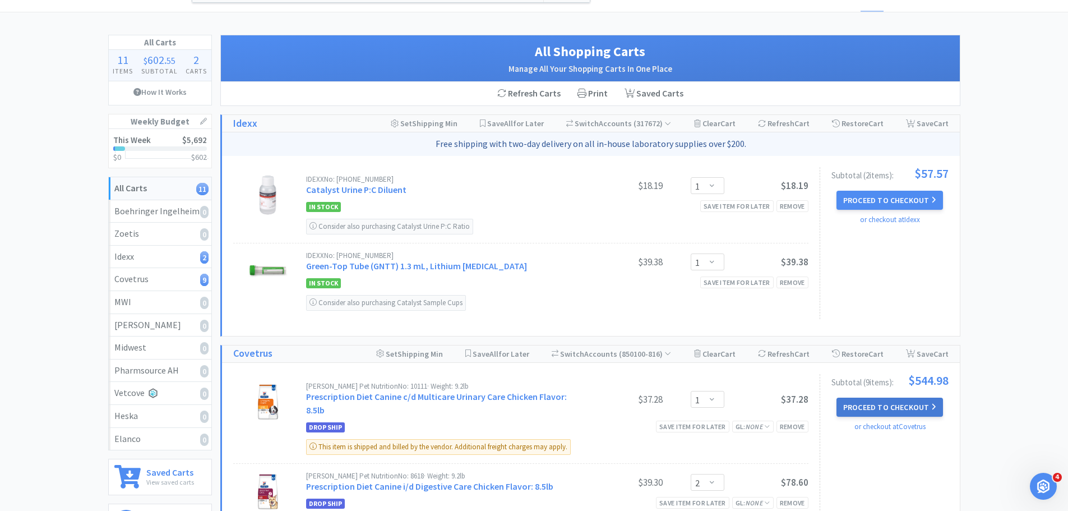
scroll to position [0, 0]
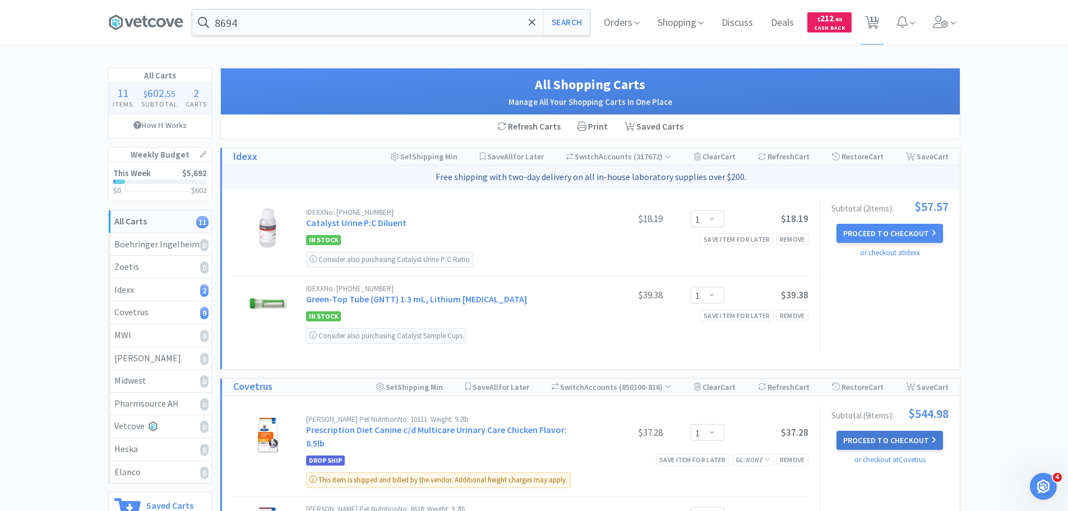
click at [924, 442] on button "Proceed to Checkout" at bounding box center [890, 440] width 107 height 19
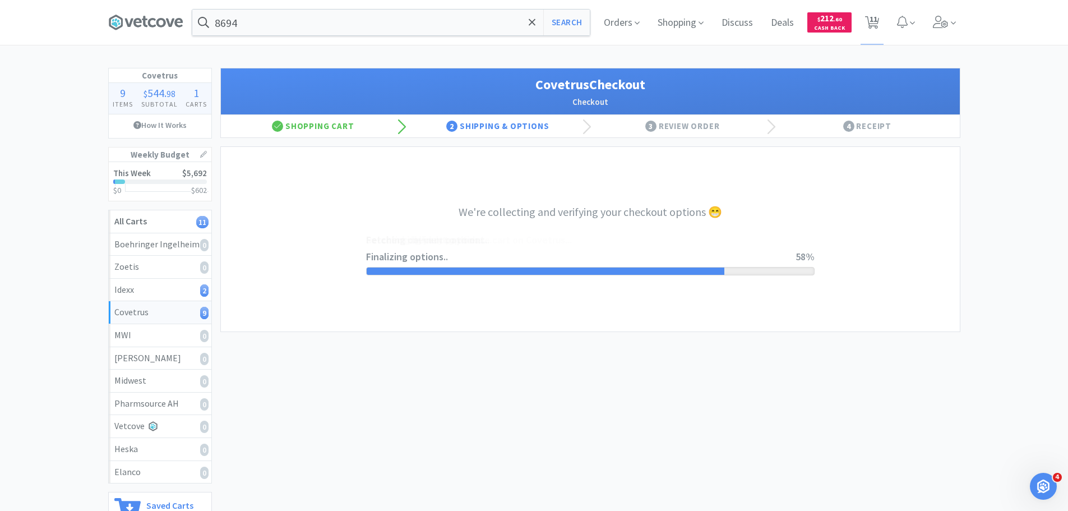
select select "ACCOUNT"
select select "cvt-standard-net"
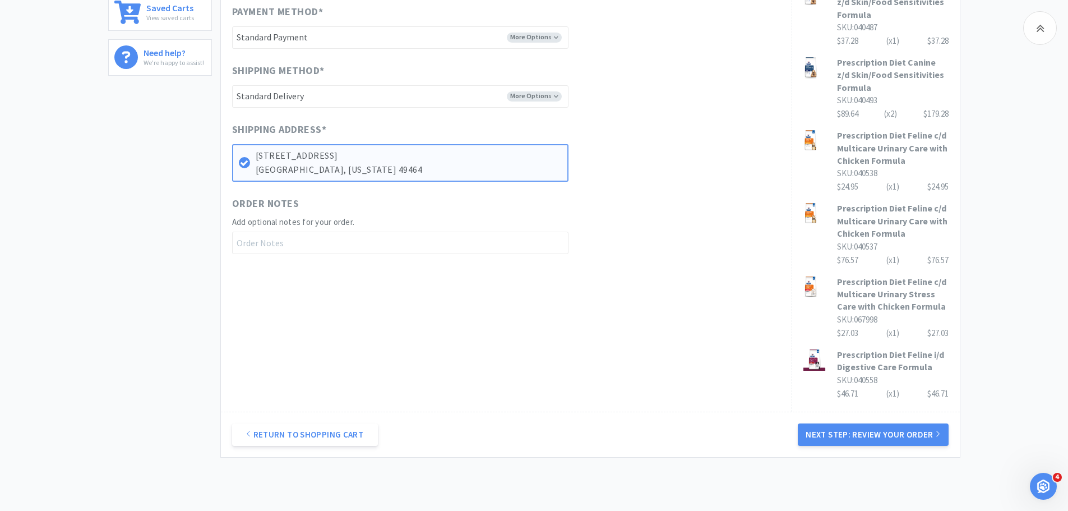
scroll to position [559, 0]
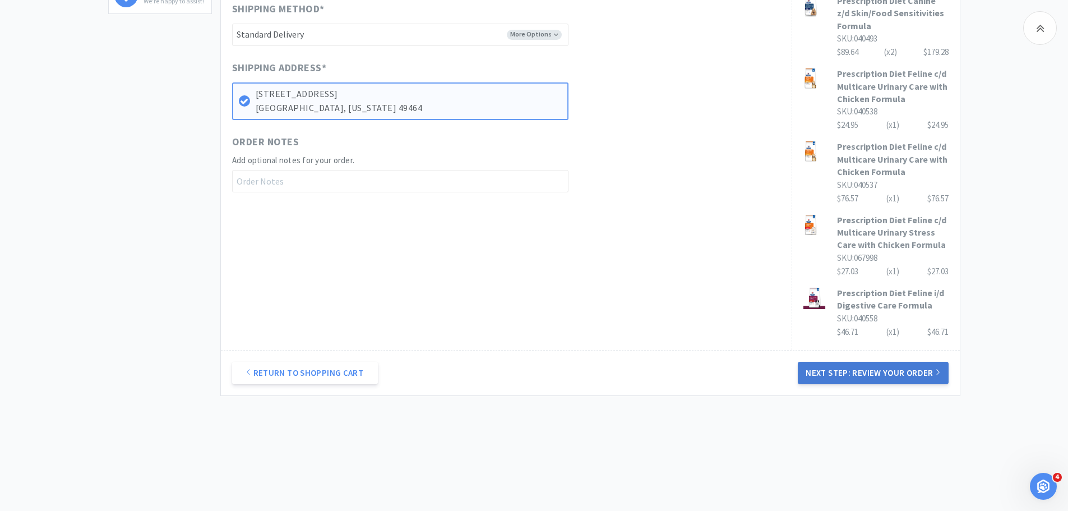
click at [885, 374] on button "Next Step: Review Your Order" at bounding box center [873, 373] width 150 height 22
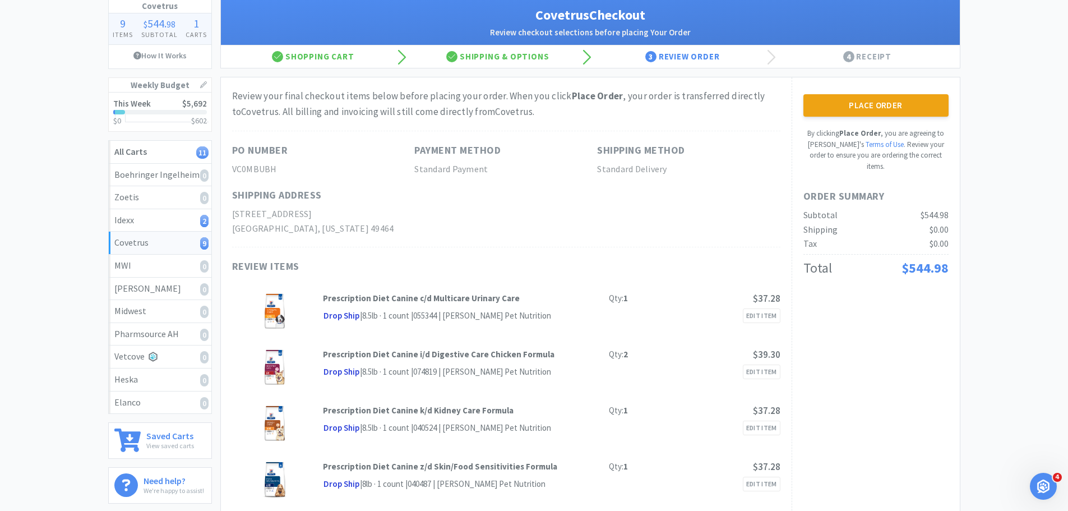
scroll to position [0, 0]
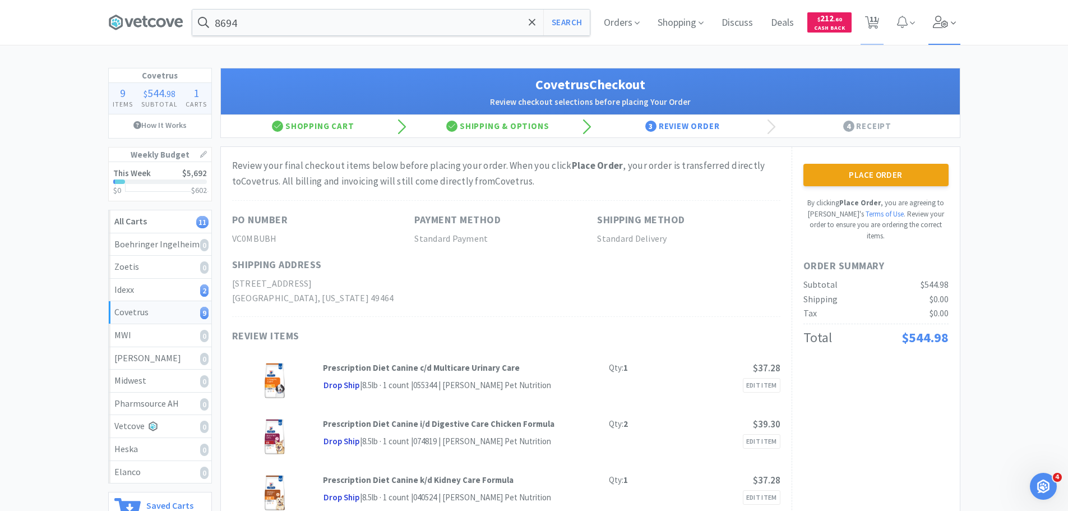
click at [939, 21] on icon at bounding box center [941, 22] width 16 height 12
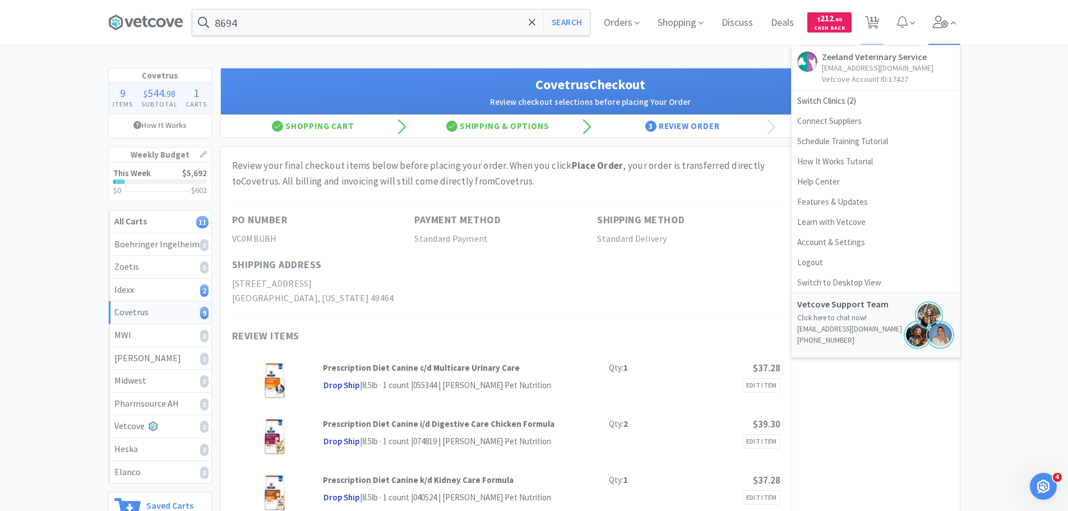
click at [939, 21] on icon at bounding box center [941, 22] width 16 height 12
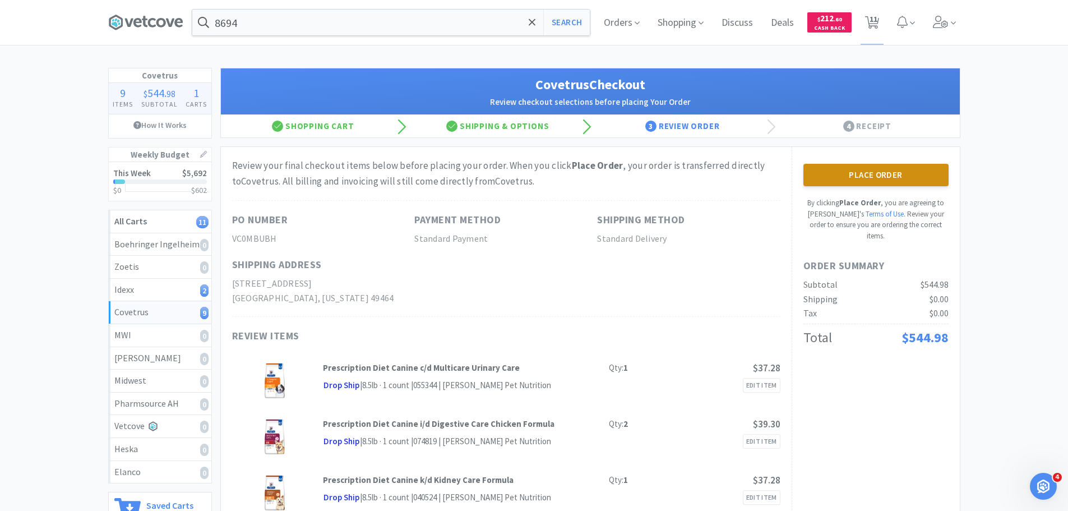
click at [834, 180] on button "Place Order" at bounding box center [876, 175] width 145 height 22
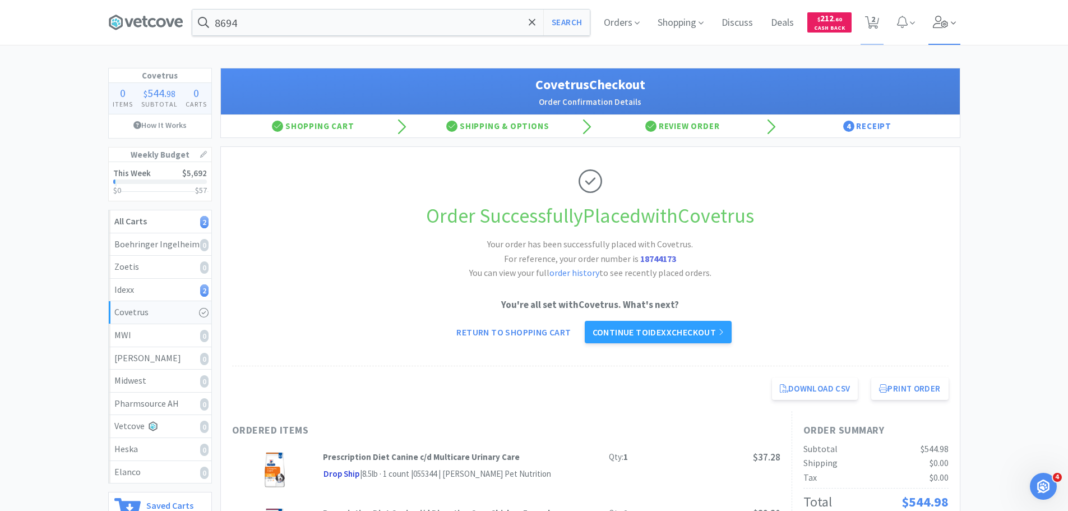
click at [934, 24] on icon at bounding box center [941, 22] width 16 height 12
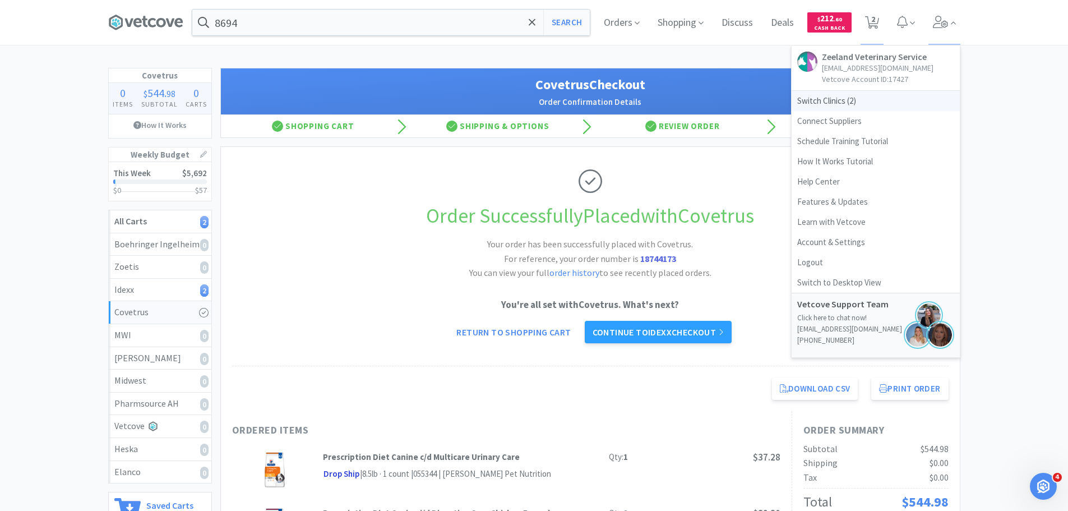
click at [831, 99] on span "Switch Clinics ( 2 )" at bounding box center [876, 101] width 168 height 20
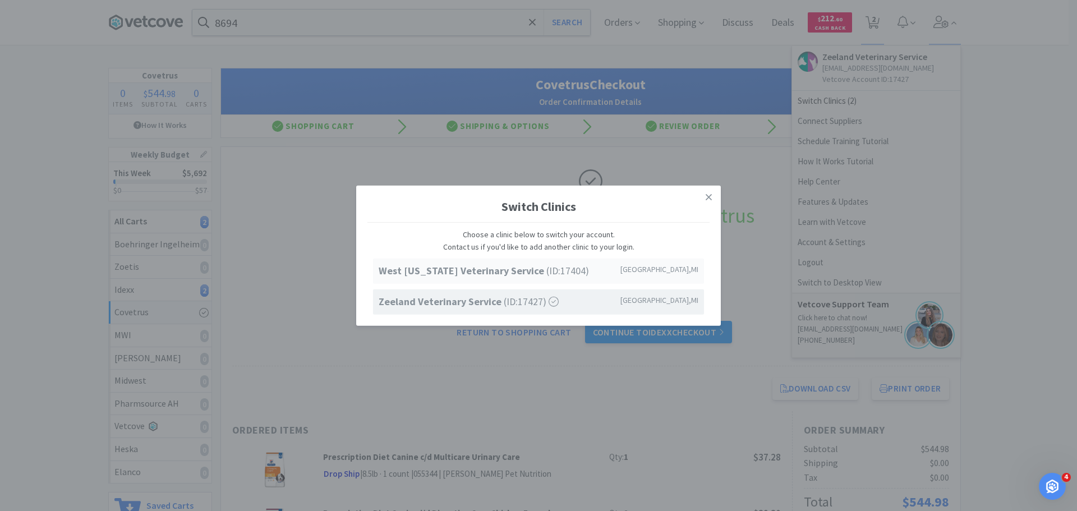
click at [483, 273] on strong "West [US_STATE] Veterinary Service" at bounding box center [463, 270] width 168 height 13
